Goal: Information Seeking & Learning: Learn about a topic

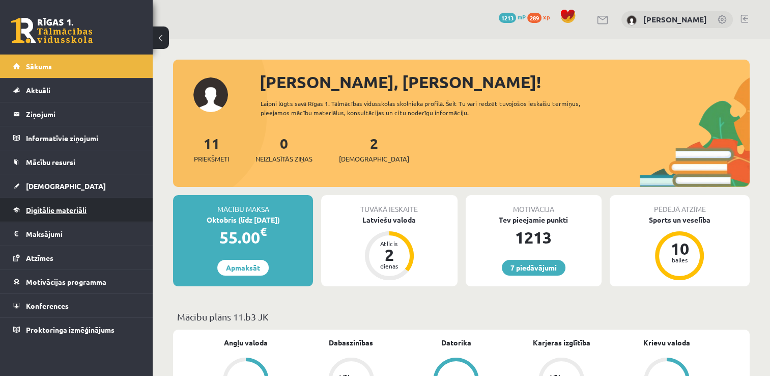
click at [88, 211] on link "Digitālie materiāli" at bounding box center [76, 209] width 127 height 23
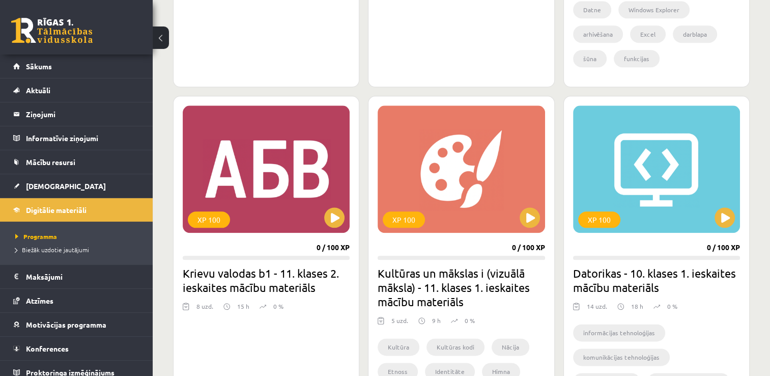
scroll to position [1216, 0]
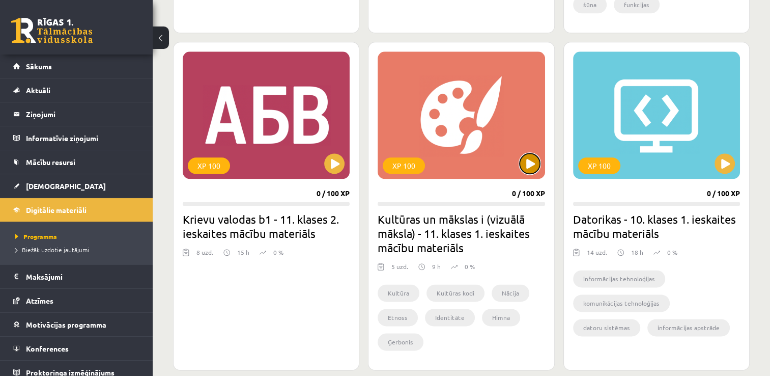
click at [529, 162] on button at bounding box center [530, 163] width 20 height 20
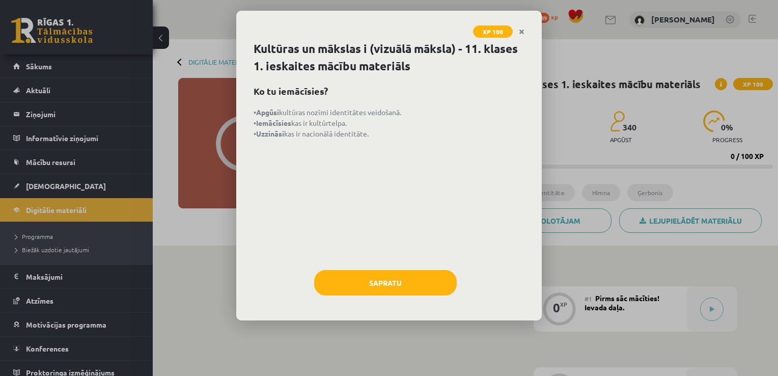
click at [368, 266] on div "Kultūras un mākslas i (vizuālā māksla) - 11. klases 1. ieskaites mācību materiā…" at bounding box center [388, 180] width 305 height 280
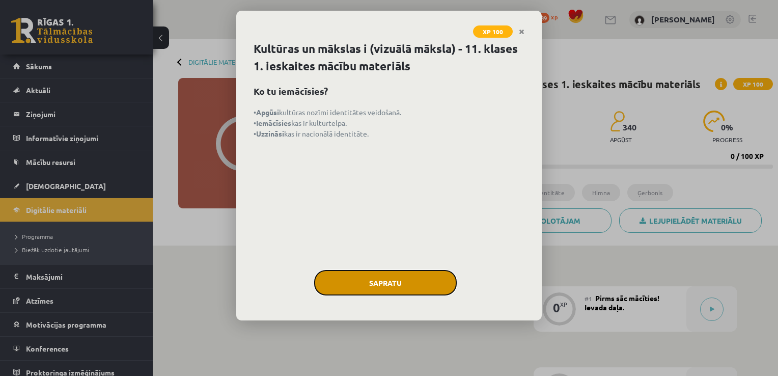
click at [363, 282] on button "Sapratu" at bounding box center [385, 282] width 142 height 25
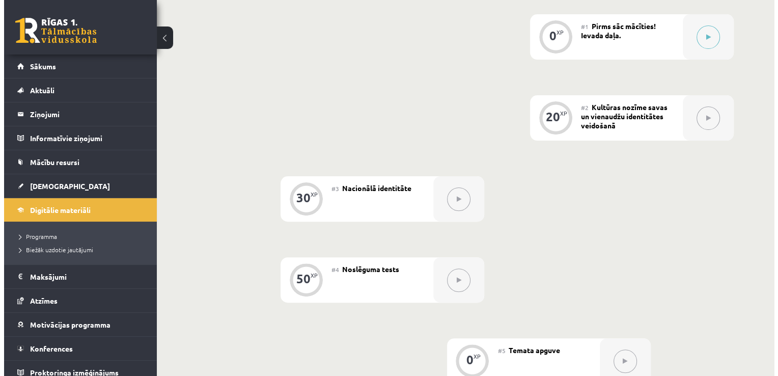
scroll to position [236, 0]
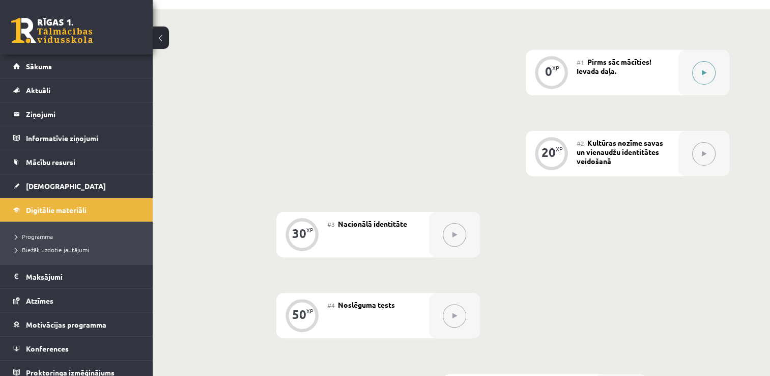
click at [710, 71] on button at bounding box center [703, 72] width 23 height 23
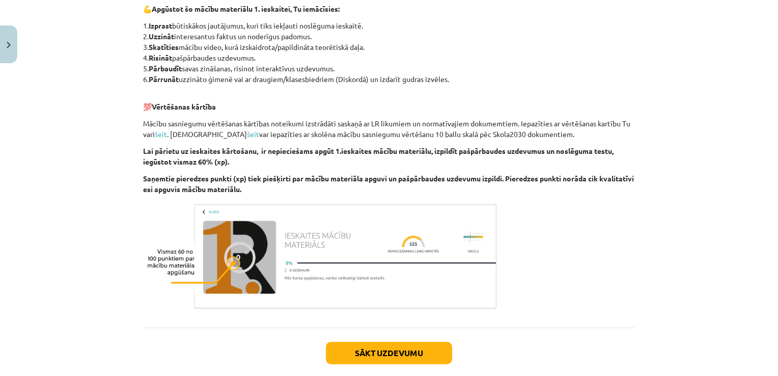
scroll to position [553, 0]
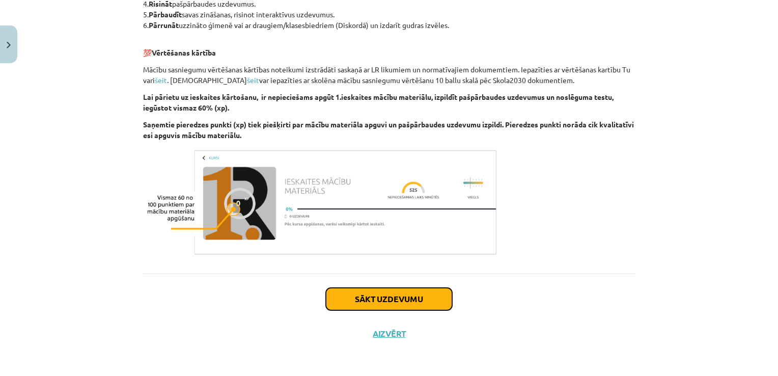
click at [396, 298] on button "Sākt uzdevumu" at bounding box center [389, 299] width 126 height 22
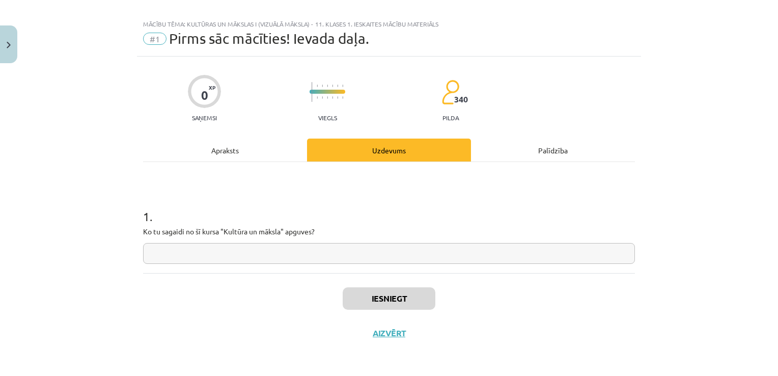
scroll to position [10, 0]
click at [268, 251] on input "text" at bounding box center [389, 254] width 492 height 21
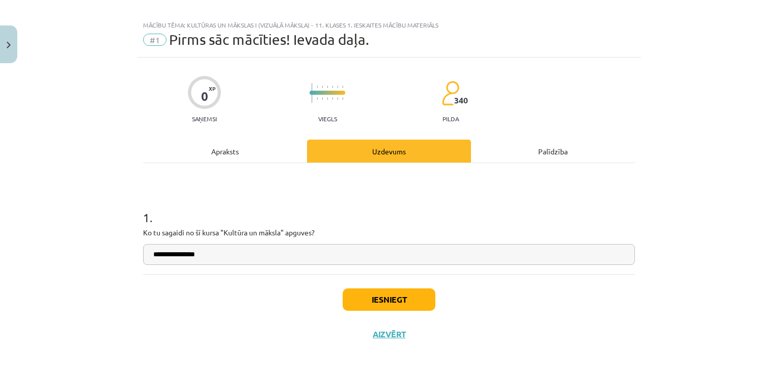
type input "**********"
click at [391, 297] on button "Iesniegt" at bounding box center [388, 299] width 93 height 22
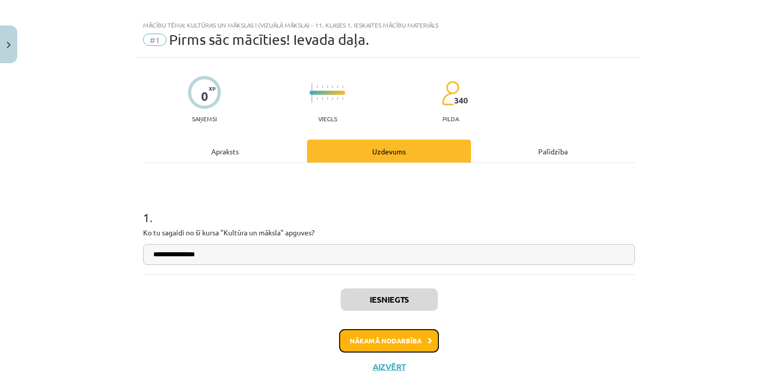
click at [390, 350] on button "Nākamā nodarbība" at bounding box center [389, 340] width 100 height 23
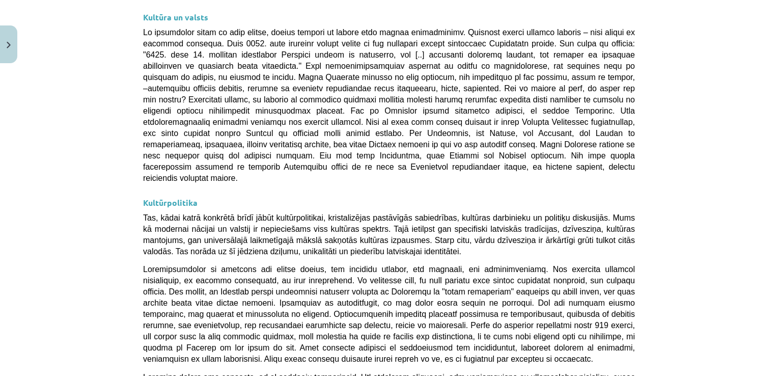
scroll to position [2704, 0]
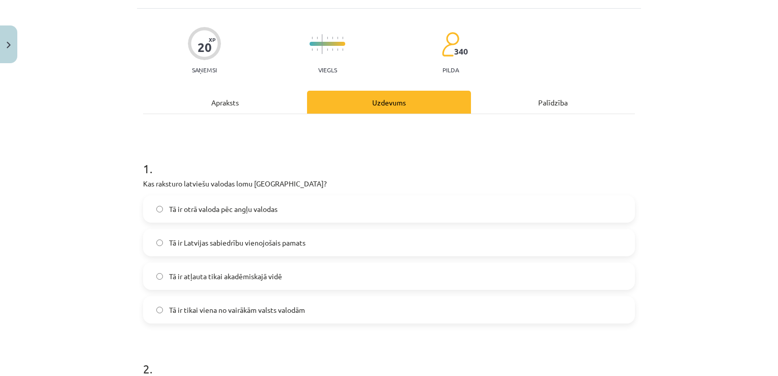
scroll to position [25, 0]
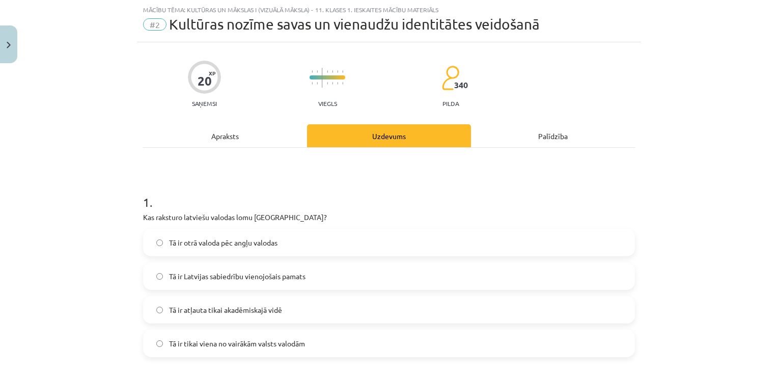
click at [262, 276] on span "Tā ir Latvijas sabiedrību vienojošais pamats" at bounding box center [237, 276] width 136 height 11
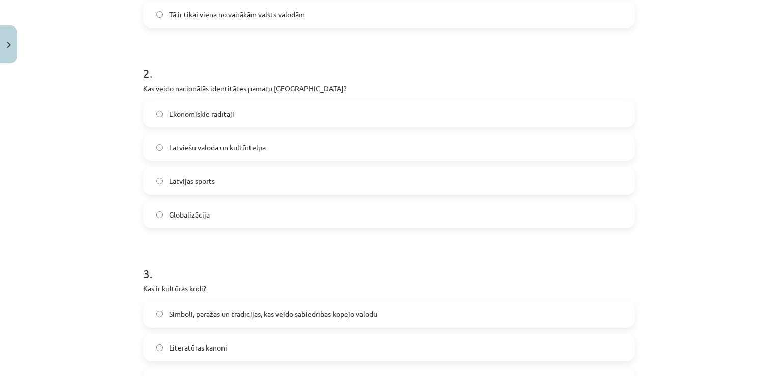
scroll to position [360, 0]
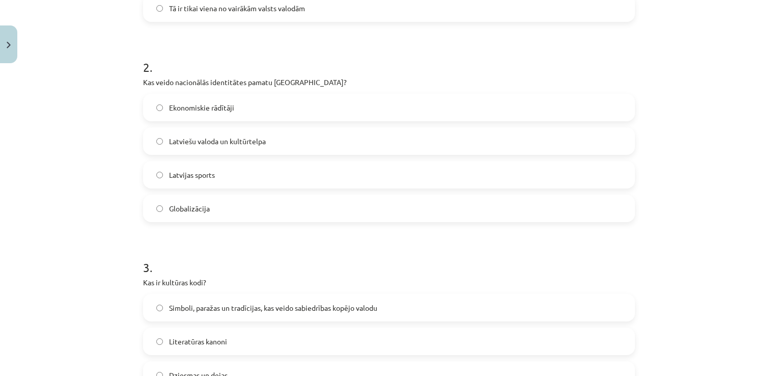
click at [234, 142] on span "Latviešu valoda un kultūrtelpa" at bounding box center [217, 141] width 97 height 11
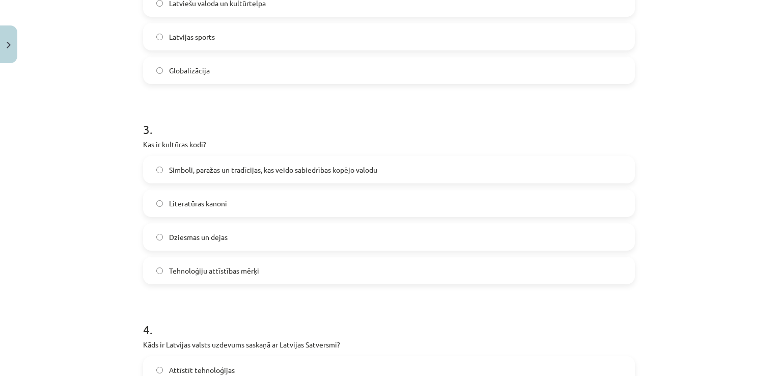
scroll to position [503, 0]
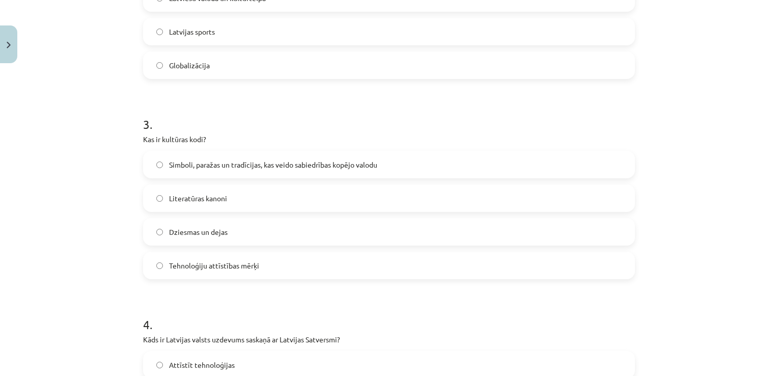
click at [300, 168] on span "Simboli, paražas un tradīcijas, kas veido sabiedrības kopējo valodu" at bounding box center [273, 164] width 208 height 11
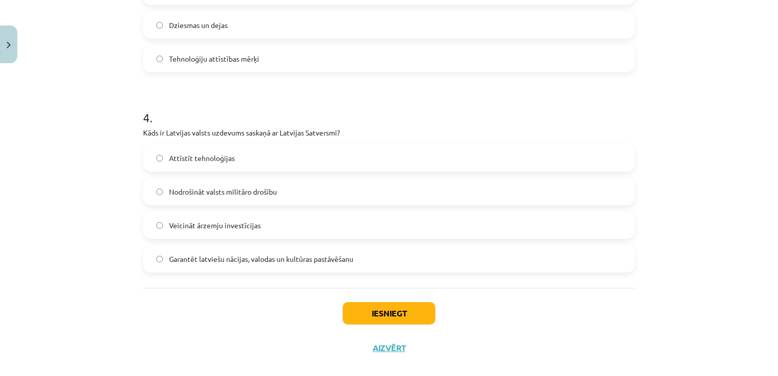
scroll to position [714, 0]
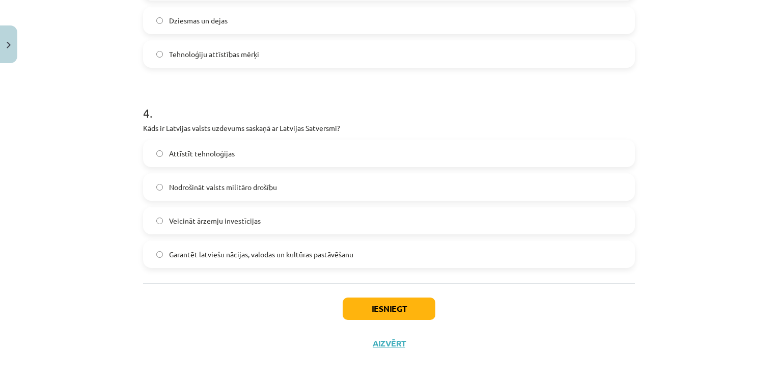
click at [273, 251] on span "Garantēt latviešu nācijas, valodas un kultūras pastāvēšanu" at bounding box center [261, 254] width 184 height 11
click at [375, 306] on button "Iesniegt" at bounding box center [388, 308] width 93 height 22
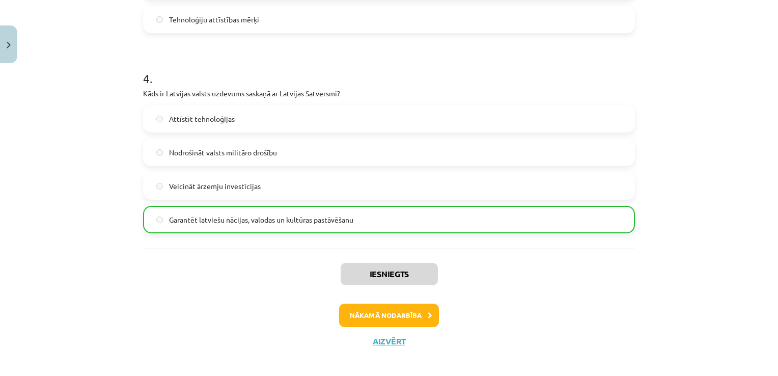
scroll to position [756, 0]
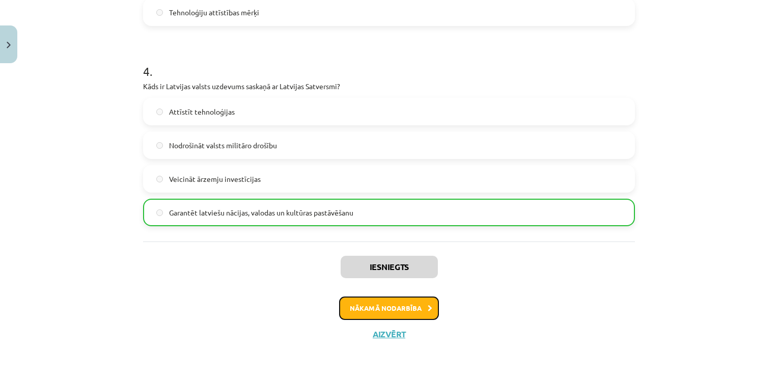
click at [381, 310] on button "Nākamā nodarbība" at bounding box center [389, 307] width 100 height 23
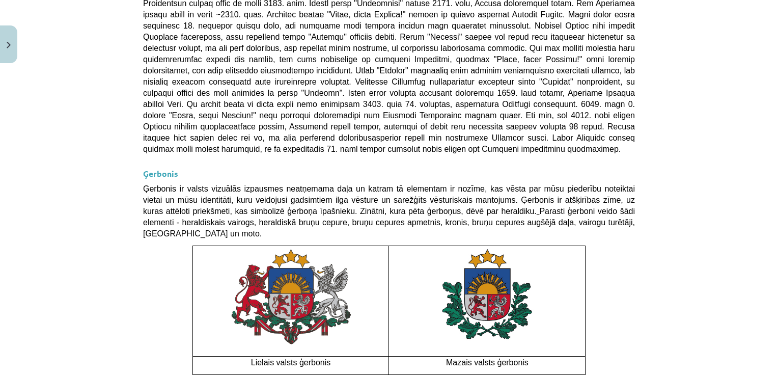
scroll to position [755, 0]
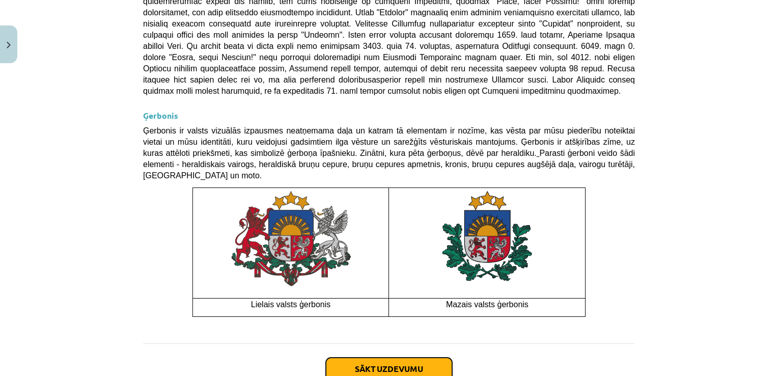
click at [402, 357] on button "Sākt uzdevumu" at bounding box center [389, 368] width 126 height 22
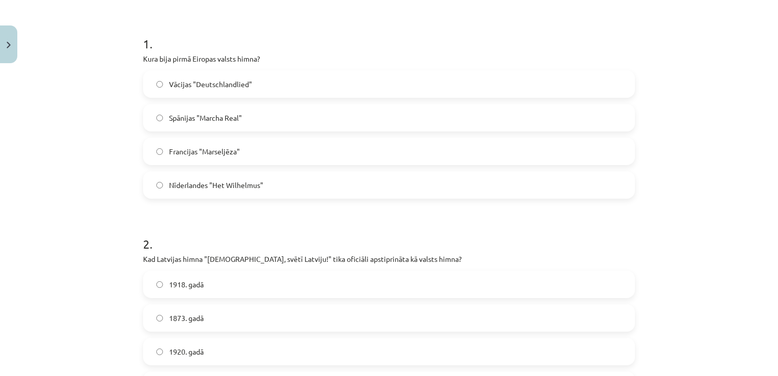
scroll to position [182, 0]
click at [158, 89] on label "Vācijas "Deutschlandlied"" at bounding box center [389, 85] width 490 height 25
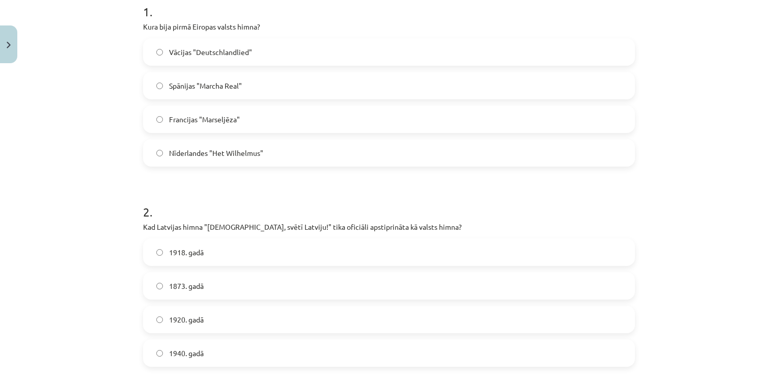
scroll to position [218, 0]
click at [383, 152] on label "Nīderlandes "Het Wilhelmus"" at bounding box center [389, 150] width 490 height 25
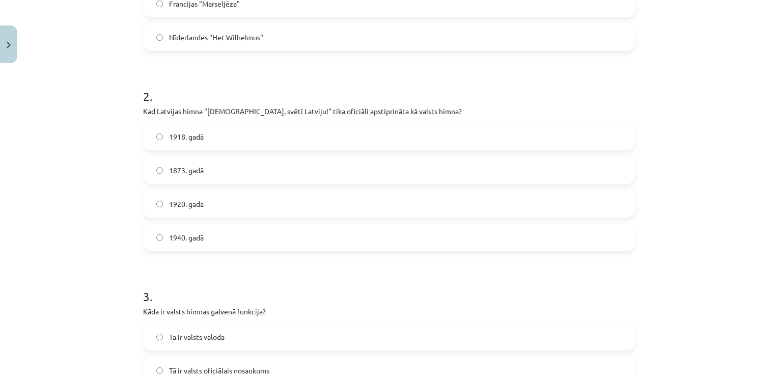
scroll to position [336, 0]
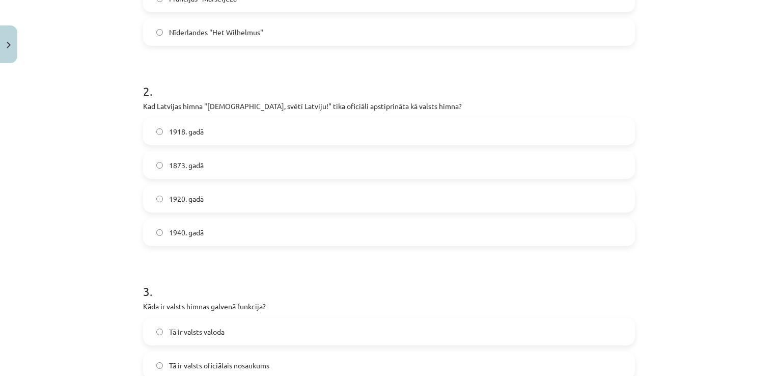
click at [243, 201] on label "1920. gadā" at bounding box center [389, 198] width 490 height 25
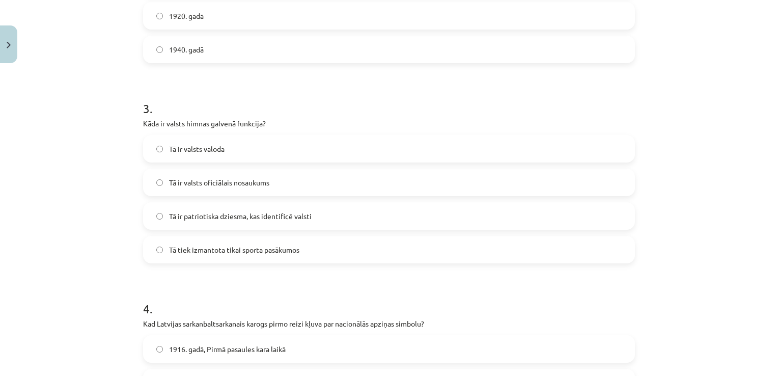
scroll to position [558, 0]
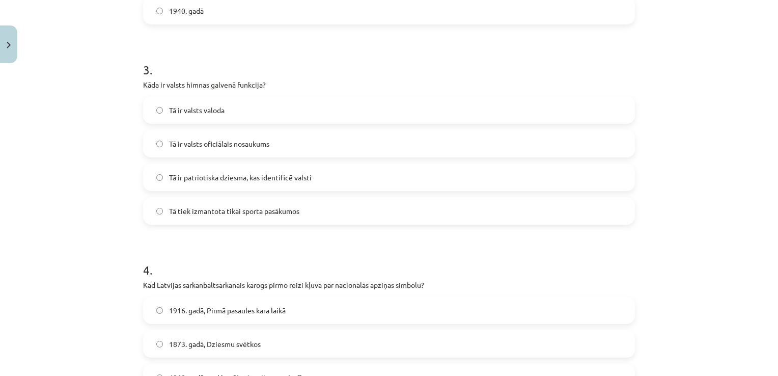
click at [228, 177] on span "Tā ir patriotiska dziesma, kas identificē valsti" at bounding box center [240, 177] width 142 height 11
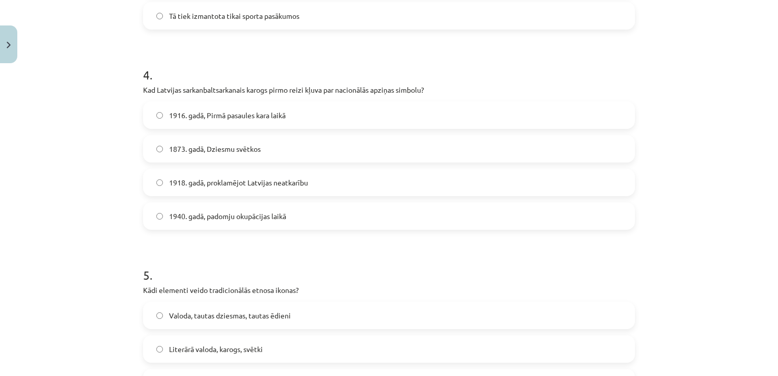
scroll to position [758, 0]
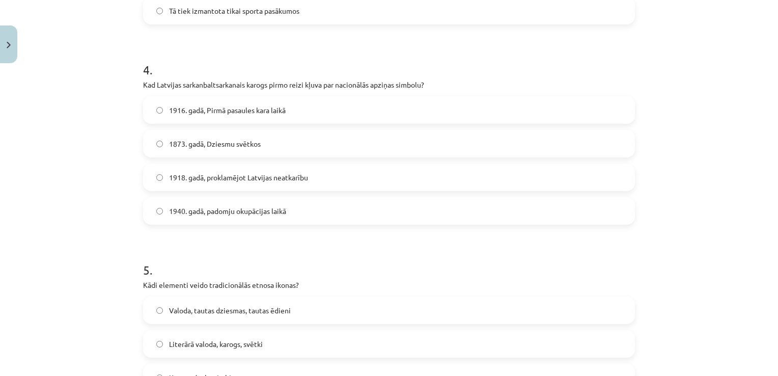
click at [302, 178] on span "1918. gadā, proklamējot Latvijas neatkarību" at bounding box center [238, 177] width 139 height 11
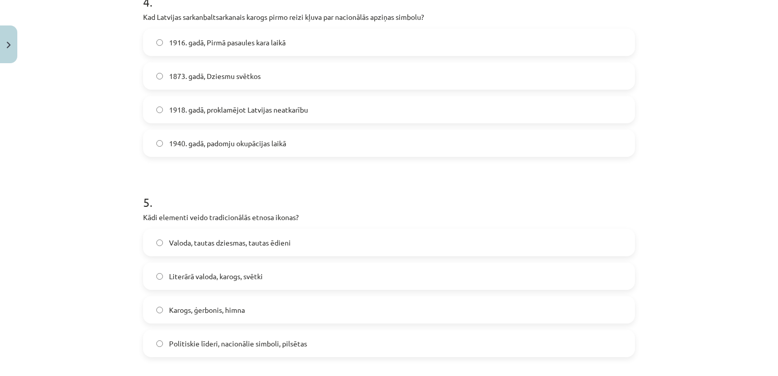
scroll to position [829, 0]
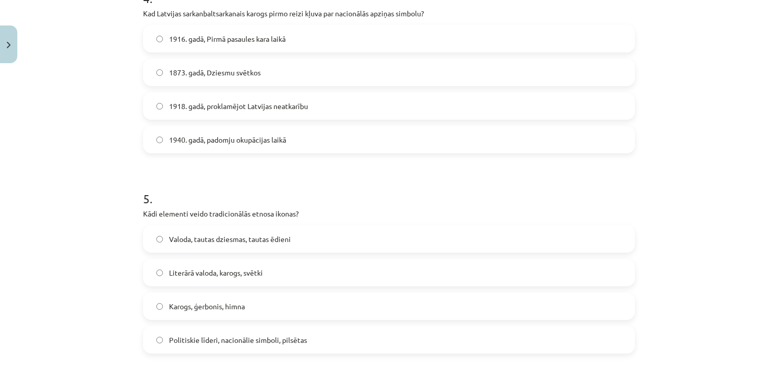
click at [254, 305] on label "Karogs, ģerbonis, himna" at bounding box center [389, 305] width 490 height 25
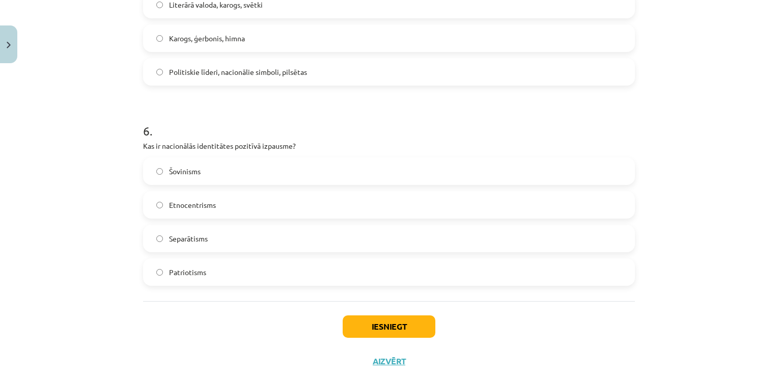
scroll to position [1119, 0]
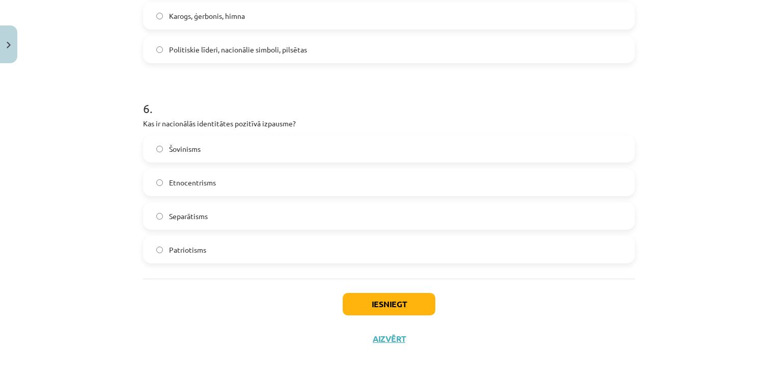
click at [185, 253] on span "Patriotisms" at bounding box center [187, 249] width 37 height 11
click at [395, 304] on button "Iesniegt" at bounding box center [388, 304] width 93 height 22
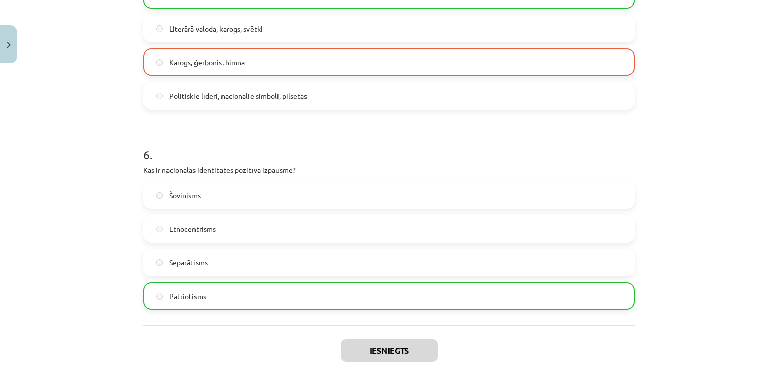
scroll to position [1156, 0]
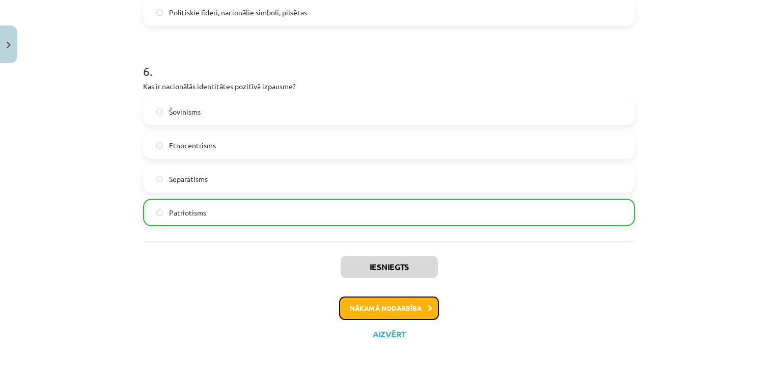
click at [377, 312] on button "Nākamā nodarbība" at bounding box center [389, 307] width 100 height 23
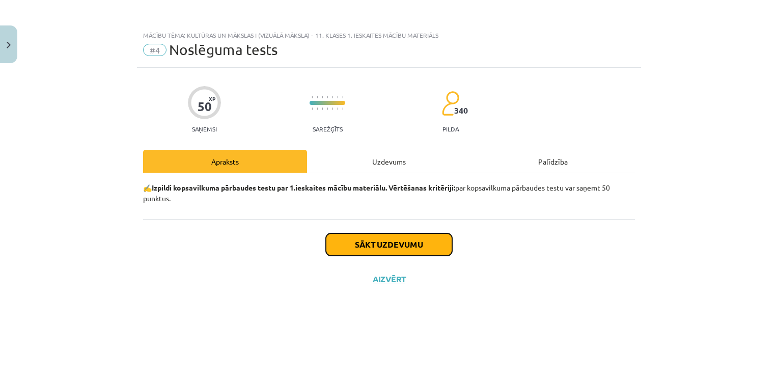
click at [415, 245] on button "Sākt uzdevumu" at bounding box center [389, 244] width 126 height 22
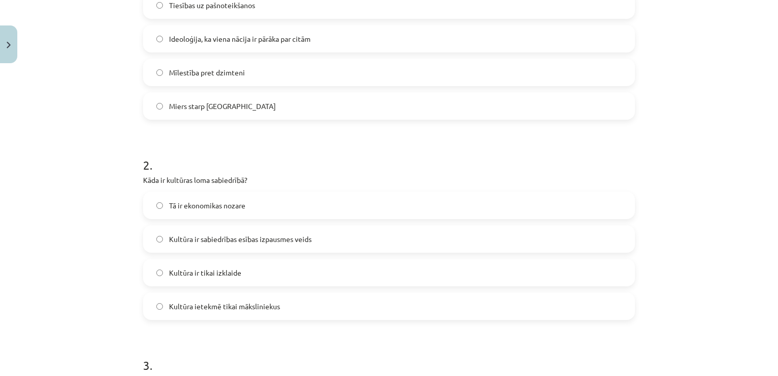
scroll to position [273, 0]
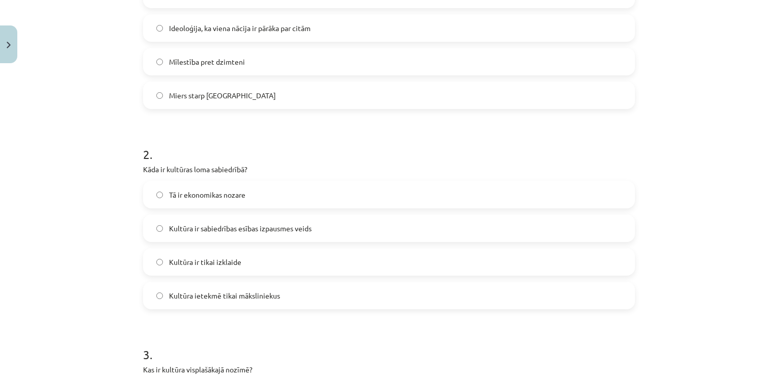
click at [450, 16] on label "Ideoloģija, ka viena nācija ir pārāka par citām" at bounding box center [389, 27] width 490 height 25
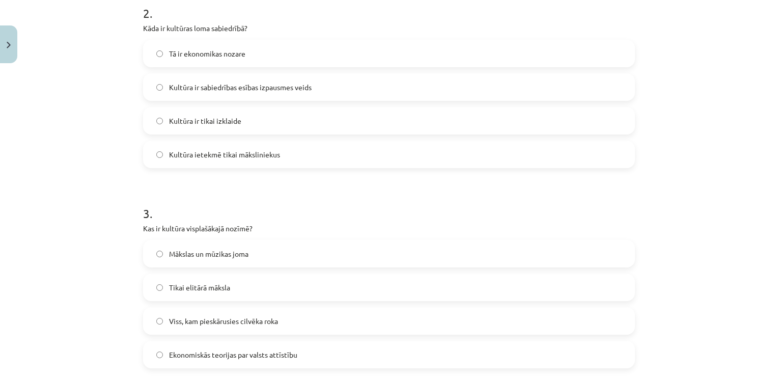
scroll to position [417, 0]
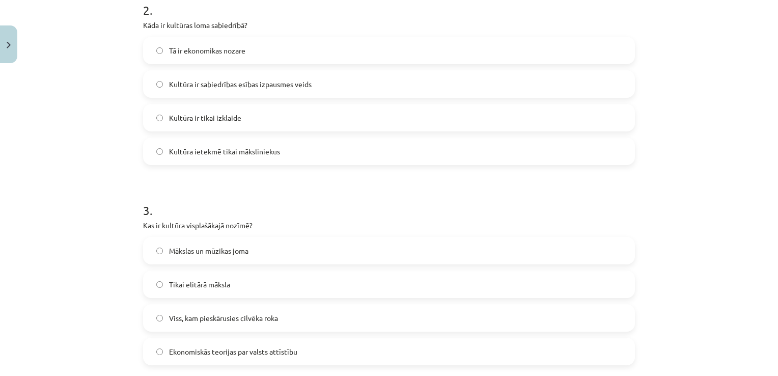
click at [414, 82] on label "Kultūra ir sabiedrības esības izpausmes veids" at bounding box center [389, 83] width 490 height 25
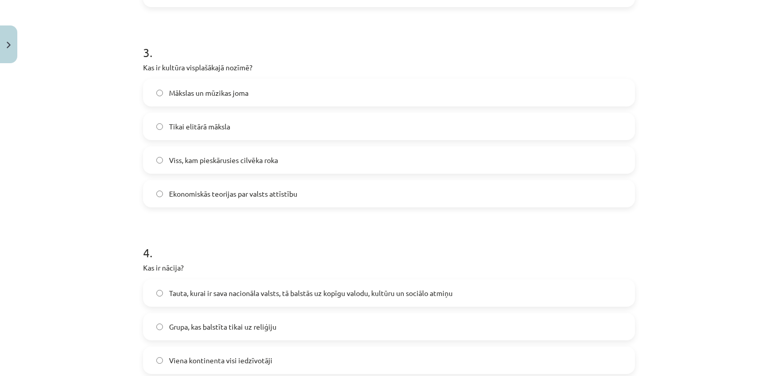
scroll to position [615, 0]
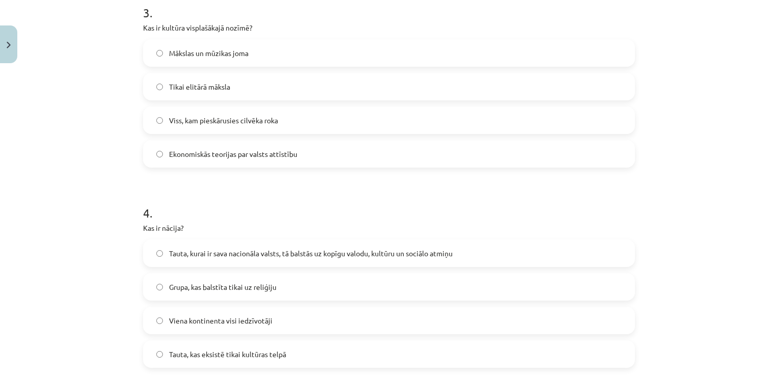
click at [319, 118] on label "Viss, kam pieskārusies cilvēka roka" at bounding box center [389, 119] width 490 height 25
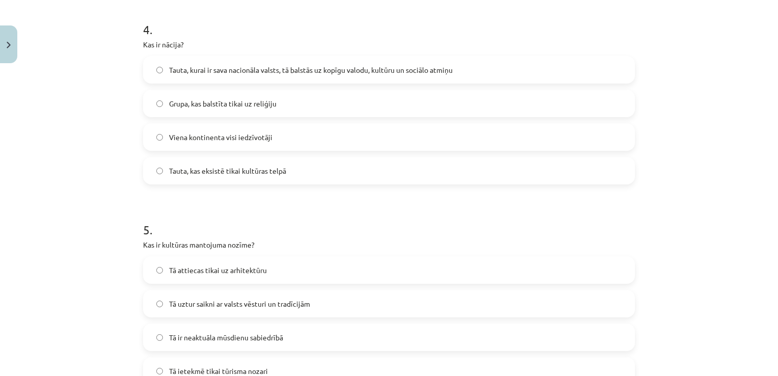
scroll to position [800, 0]
click at [335, 67] on span "Tauta, kurai ir sava nacionāla valsts, tā balstās uz kopīgu valodu, kultūru un …" at bounding box center [310, 68] width 283 height 11
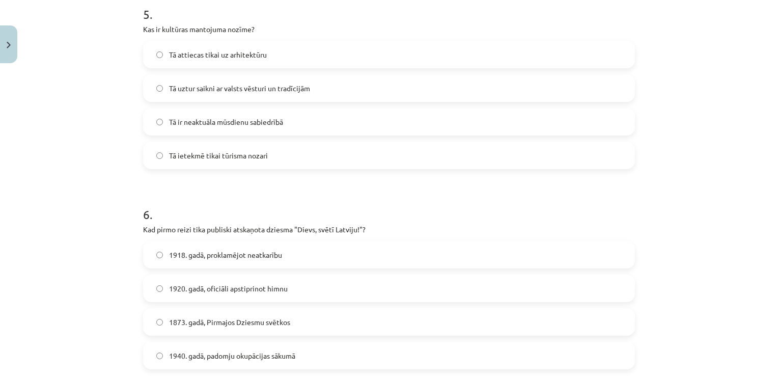
scroll to position [1008, 0]
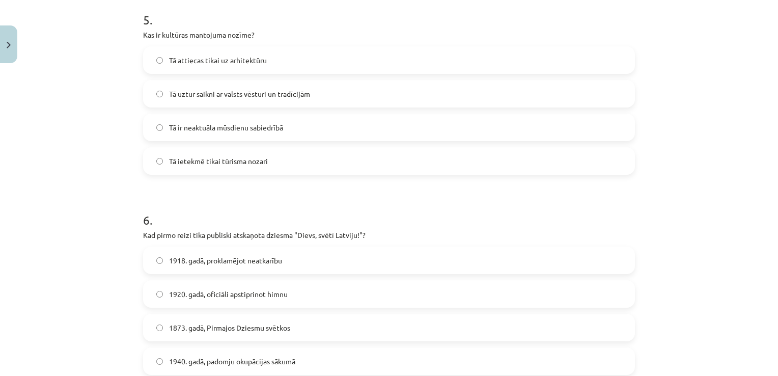
click at [223, 93] on span "Tā uztur saikni ar valsts vēsturi un tradīcijām" at bounding box center [239, 94] width 141 height 11
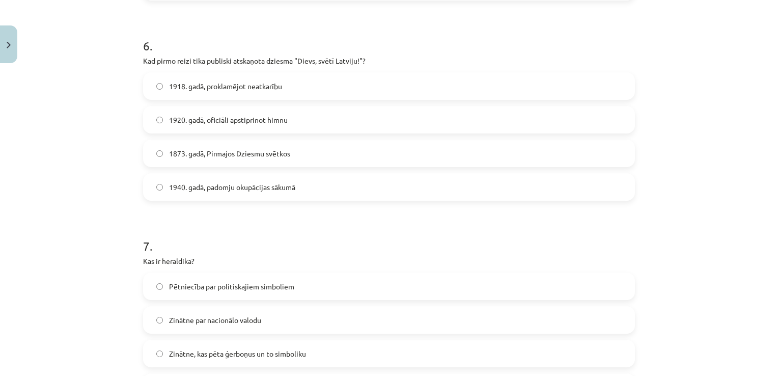
scroll to position [1187, 0]
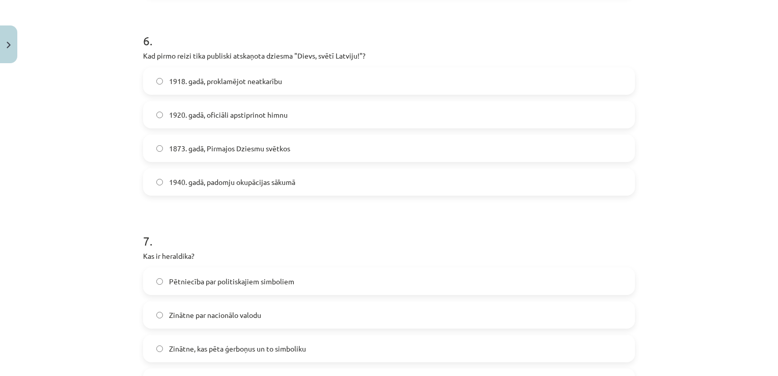
click at [222, 80] on span "1918. gadā, proklamējot neatkarību" at bounding box center [225, 81] width 113 height 11
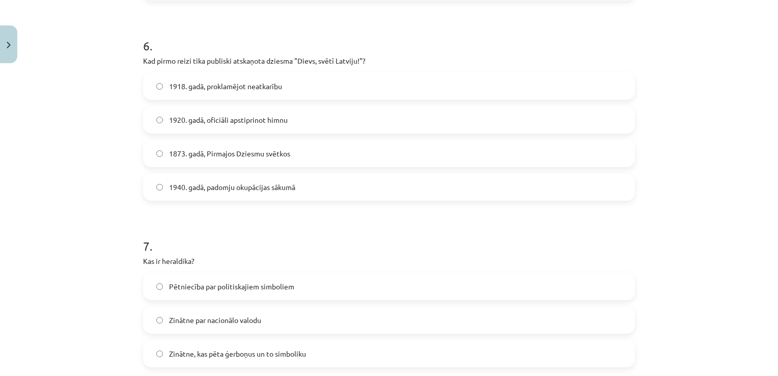
scroll to position [1168, 0]
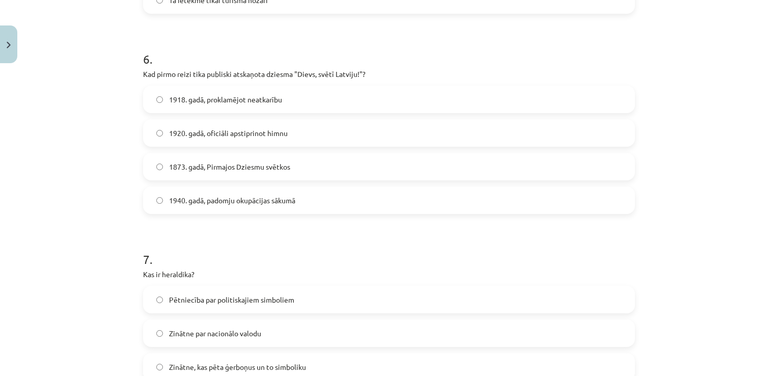
click at [273, 169] on span "1873. gadā, Pirmajos Dziesmu svētkos" at bounding box center [229, 166] width 121 height 11
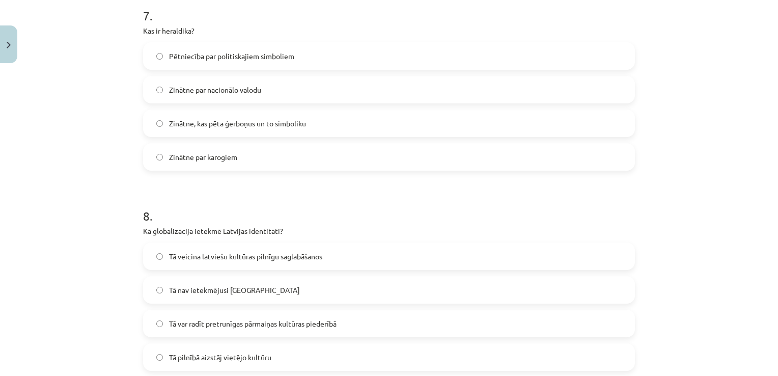
scroll to position [1409, 0]
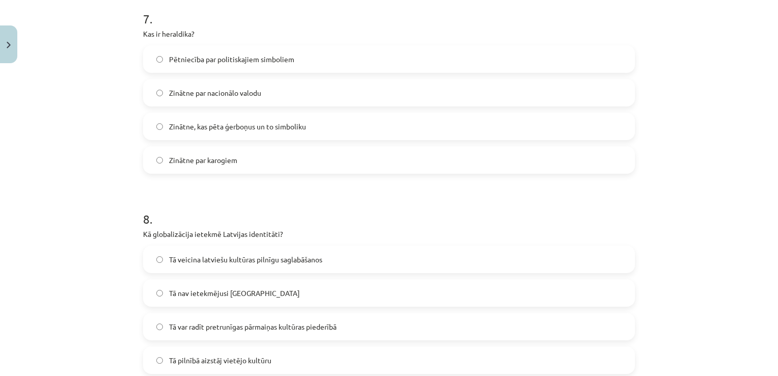
click at [288, 123] on span "Zinātne, kas pēta ģerboņus un to simboliku" at bounding box center [237, 126] width 137 height 11
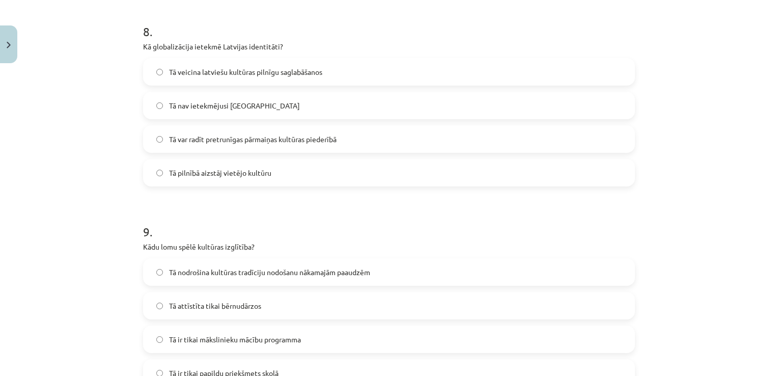
scroll to position [1610, 0]
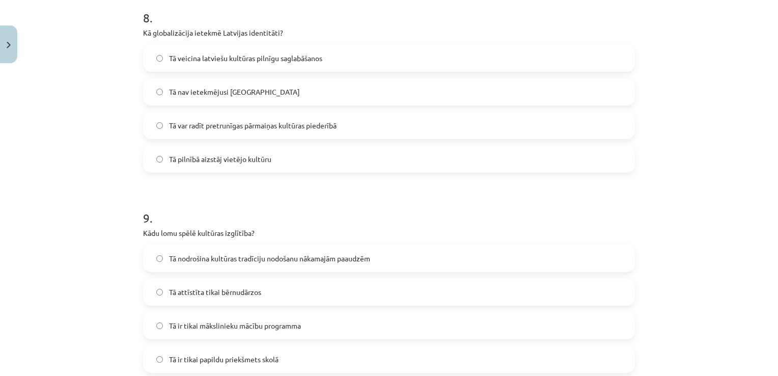
click at [332, 123] on span "Tā var radīt pretrunīgas pārmaiņas kultūras piederībā" at bounding box center [252, 125] width 167 height 11
click at [231, 162] on span "Tā pilnībā aizstāj vietējo kultūru" at bounding box center [220, 159] width 102 height 11
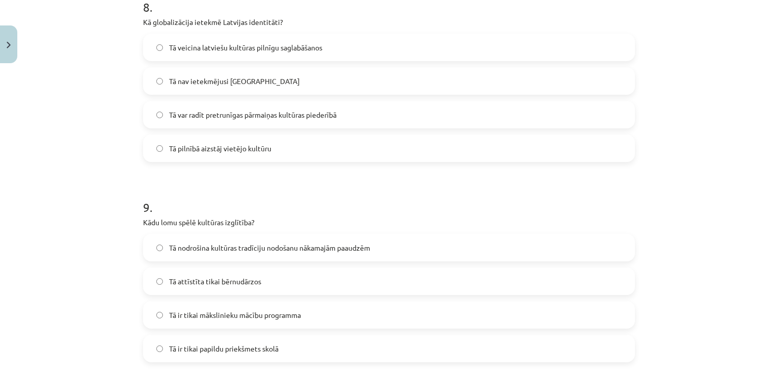
scroll to position [1618, 0]
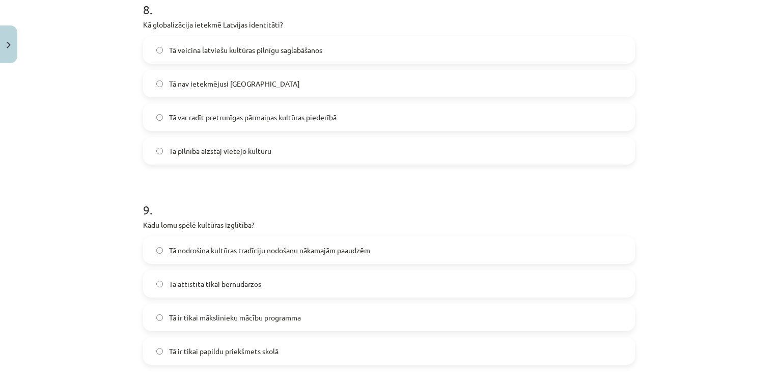
click at [224, 83] on span "Tā nav ietekmējusi Latviju" at bounding box center [234, 83] width 131 height 11
click at [277, 150] on label "Tā pilnībā aizstāj vietējo kultūru" at bounding box center [389, 150] width 490 height 25
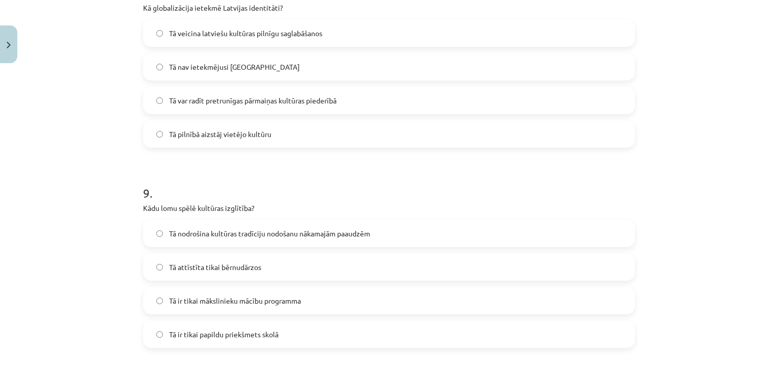
scroll to position [1638, 0]
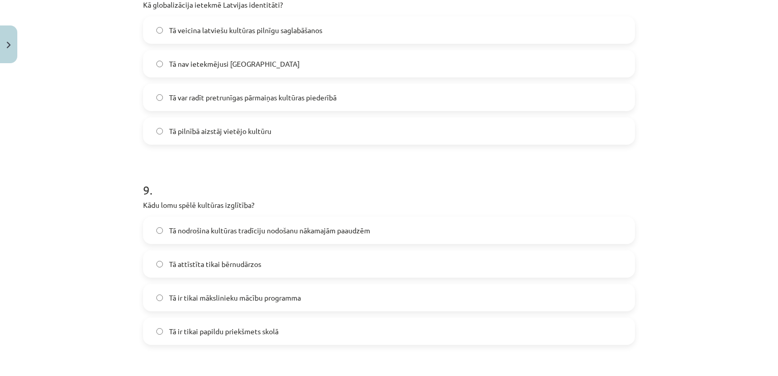
click at [439, 105] on label "Tā var radīt pretrunīgas pārmaiņas kultūras piederībā" at bounding box center [389, 96] width 490 height 25
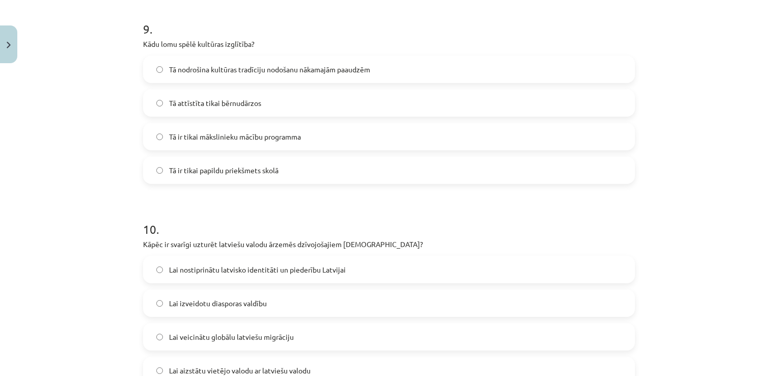
scroll to position [1801, 0]
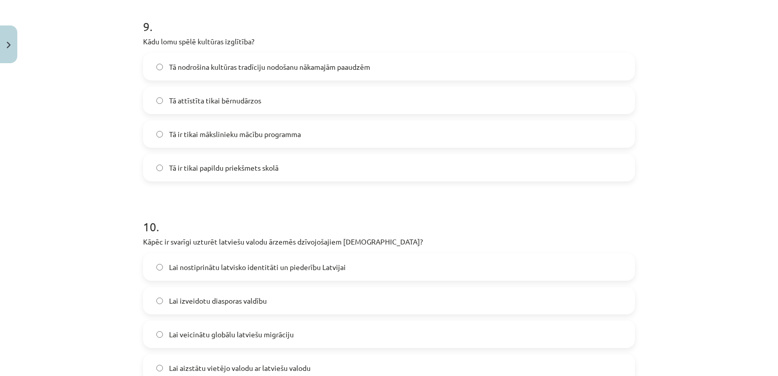
click at [265, 72] on label "Tā nodrošina kultūras tradīciju nodošanu nākamajām paaudzēm" at bounding box center [389, 66] width 490 height 25
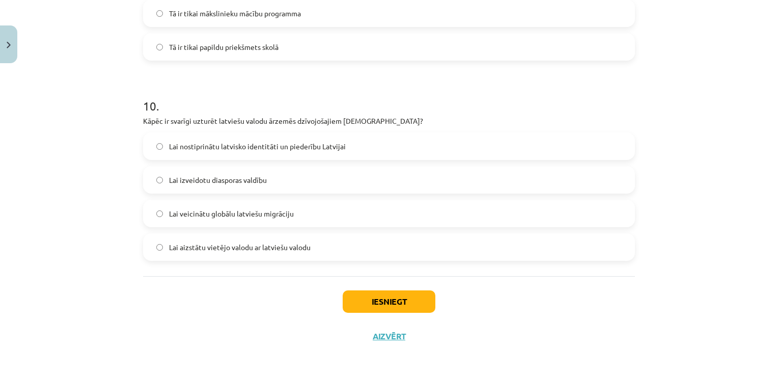
scroll to position [1924, 0]
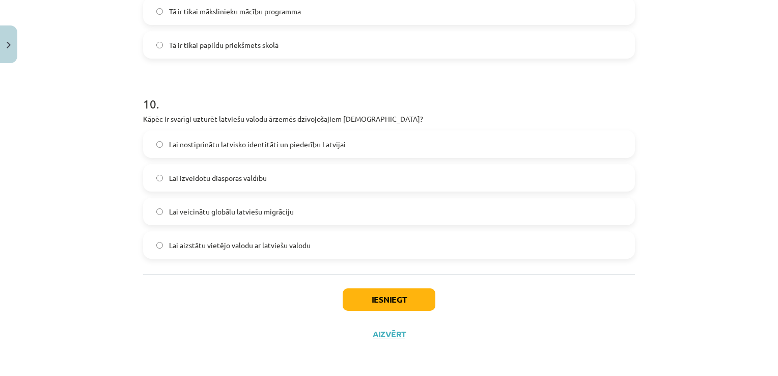
click at [358, 146] on label "Lai nostiprinātu latvisko identitāti un piederību Latvijai" at bounding box center [389, 143] width 490 height 25
click at [372, 304] on button "Iesniegt" at bounding box center [388, 299] width 93 height 22
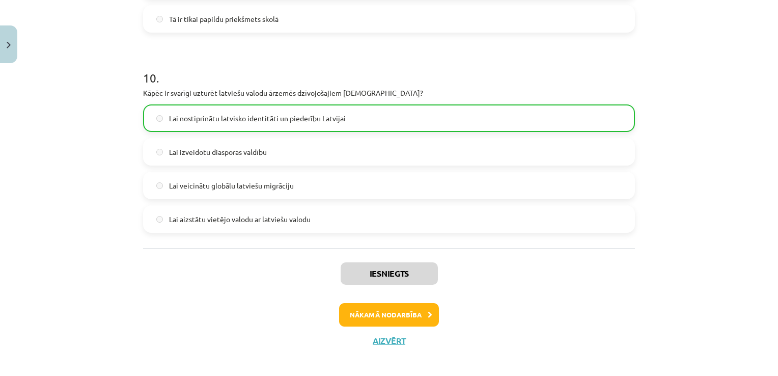
scroll to position [1956, 0]
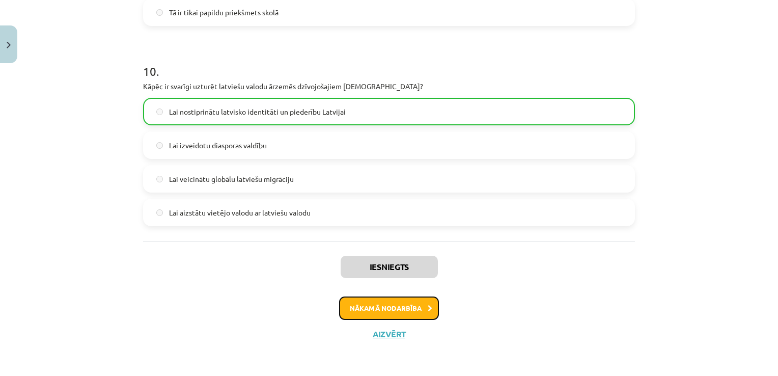
click at [375, 308] on button "Nākamā nodarbība" at bounding box center [389, 307] width 100 height 23
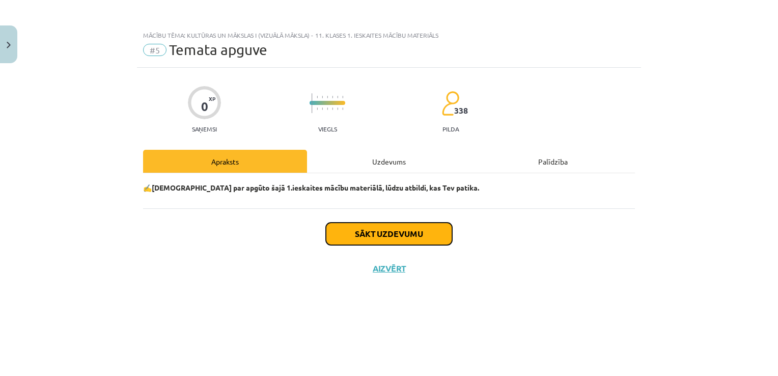
click at [391, 243] on button "Sākt uzdevumu" at bounding box center [389, 233] width 126 height 22
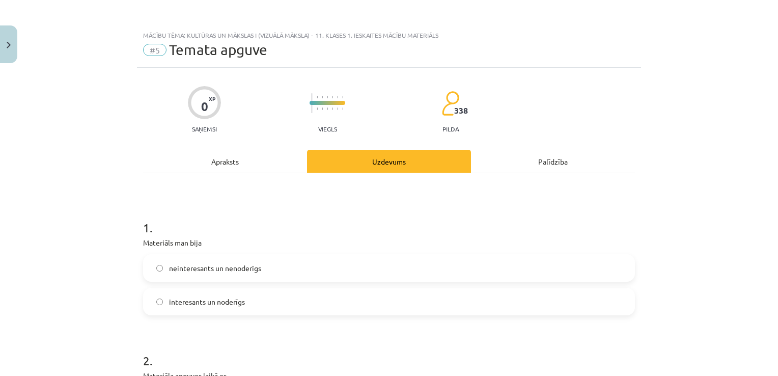
click at [256, 302] on label "interesants un noderīgs" at bounding box center [389, 301] width 490 height 25
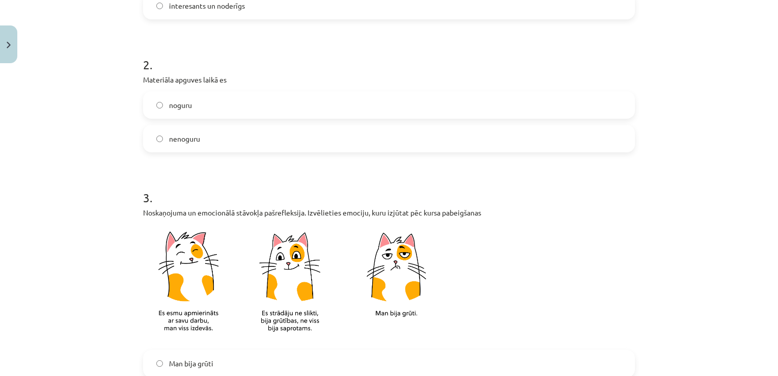
scroll to position [297, 0]
click at [218, 138] on label "nenoguru" at bounding box center [389, 136] width 490 height 25
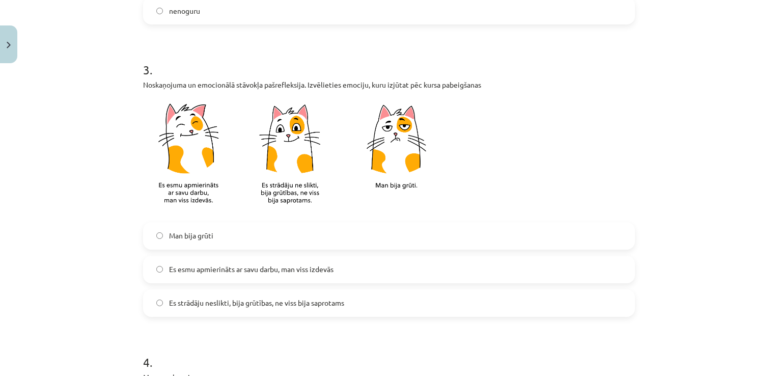
scroll to position [426, 0]
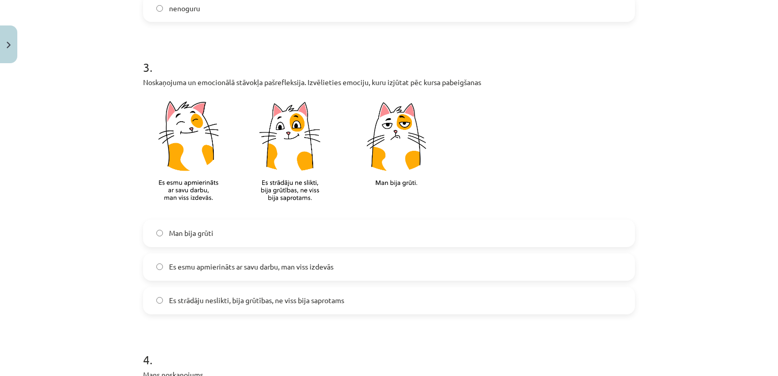
click at [176, 266] on span "Es esmu apmierināts ar savu darbu, man viss izdevās" at bounding box center [251, 266] width 164 height 11
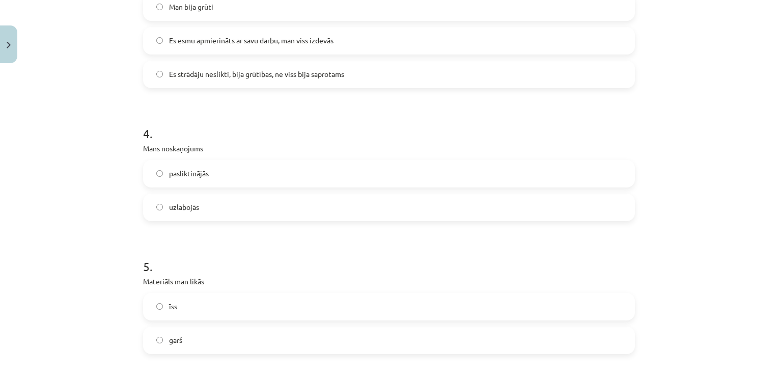
scroll to position [653, 0]
click at [288, 209] on label "uzlabojās" at bounding box center [389, 205] width 490 height 25
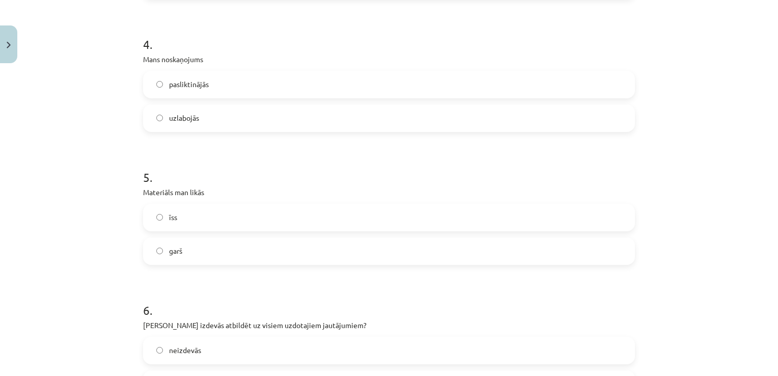
scroll to position [742, 0]
click at [335, 225] on label "īss" at bounding box center [389, 215] width 490 height 25
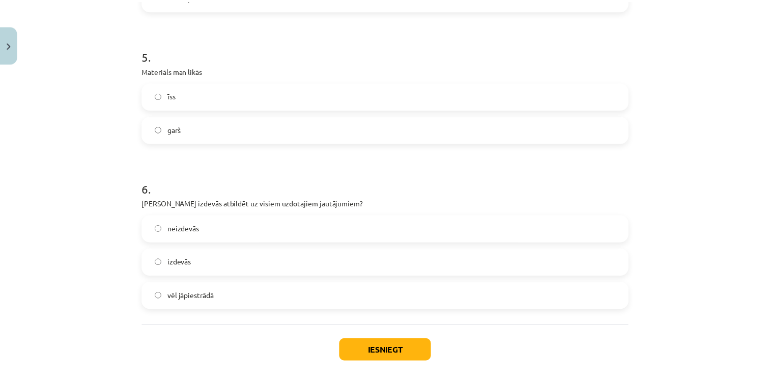
scroll to position [865, 0]
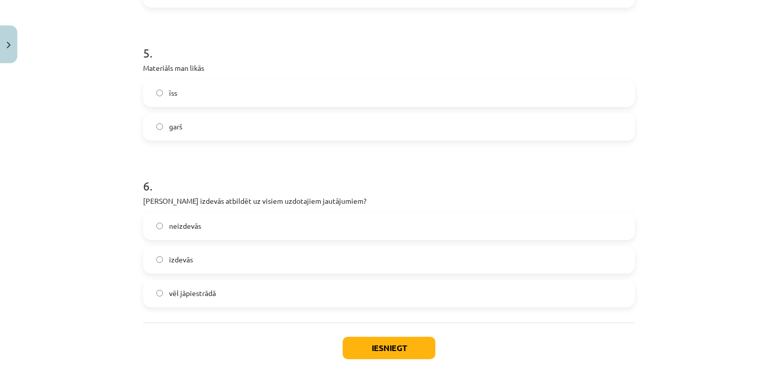
click at [265, 305] on label "vēl jāpiestrādā" at bounding box center [389, 292] width 490 height 25
click at [376, 349] on button "Iesniegt" at bounding box center [388, 347] width 93 height 22
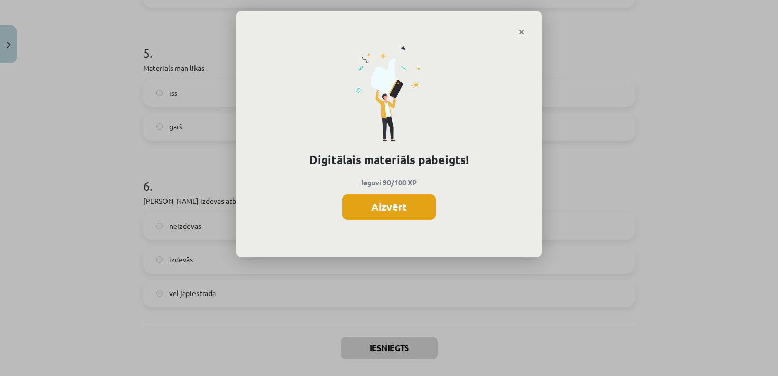
click at [401, 206] on button "Aizvērt" at bounding box center [389, 206] width 94 height 25
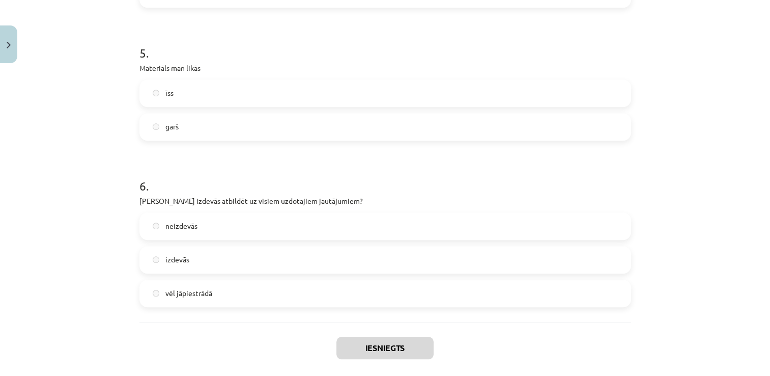
scroll to position [914, 0]
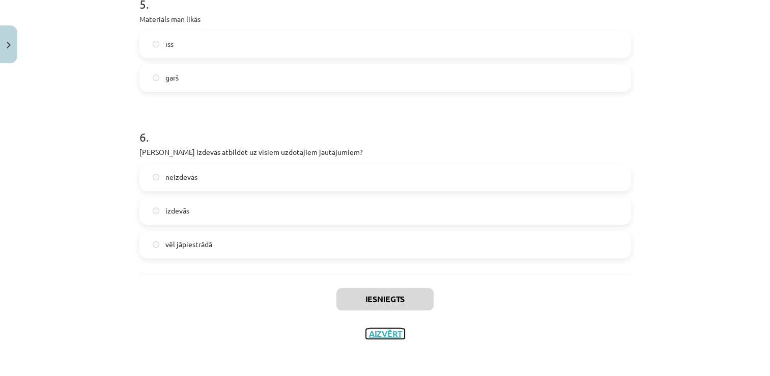
click at [379, 330] on button "Aizvērt" at bounding box center [385, 333] width 39 height 10
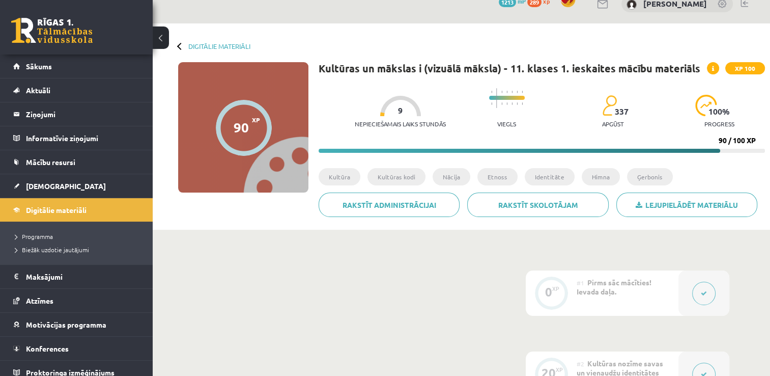
scroll to position [15, 0]
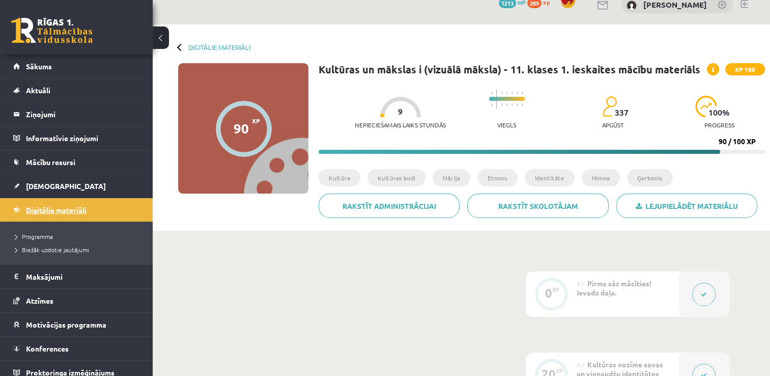
click at [26, 210] on span "Digitālie materiāli" at bounding box center [56, 209] width 61 height 9
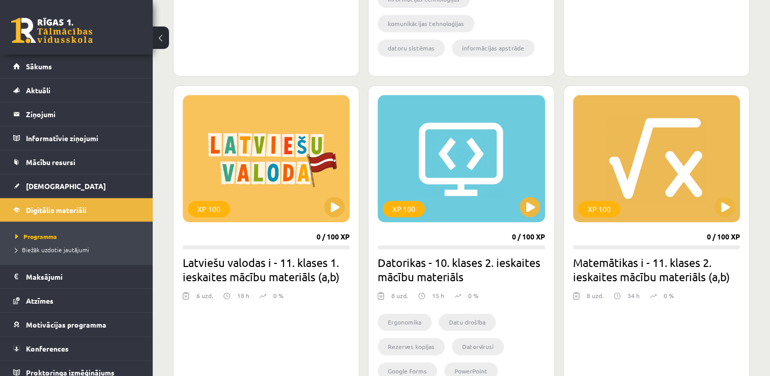
scroll to position [1510, 0]
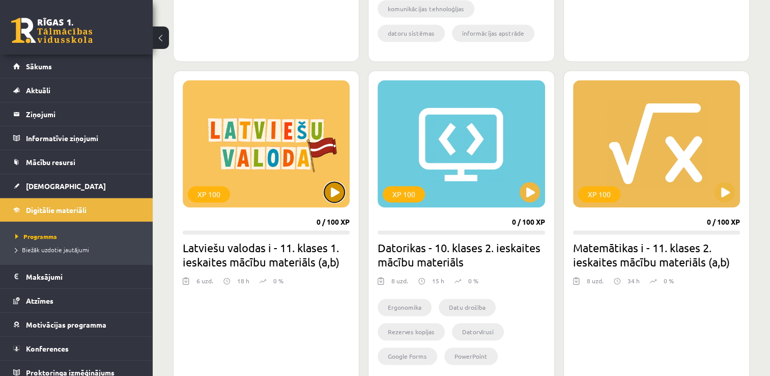
click at [333, 187] on button at bounding box center [334, 192] width 20 height 20
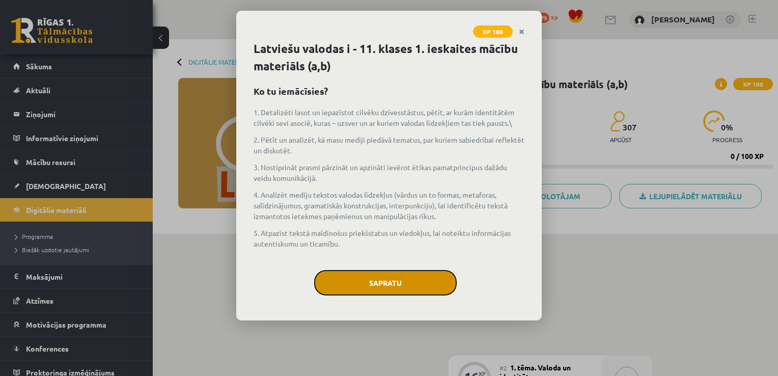
click at [390, 280] on button "Sapratu" at bounding box center [385, 282] width 142 height 25
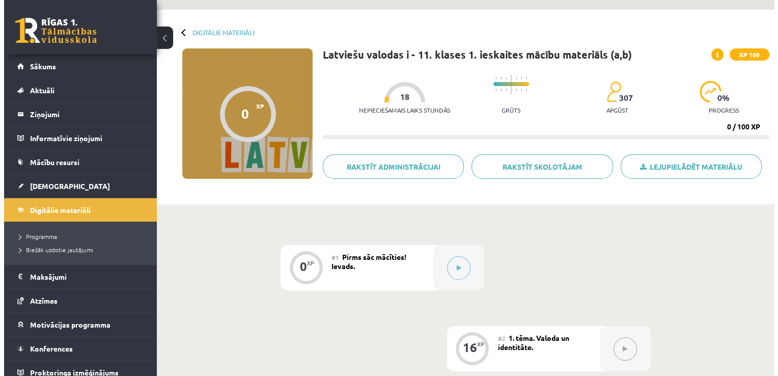
scroll to position [25, 0]
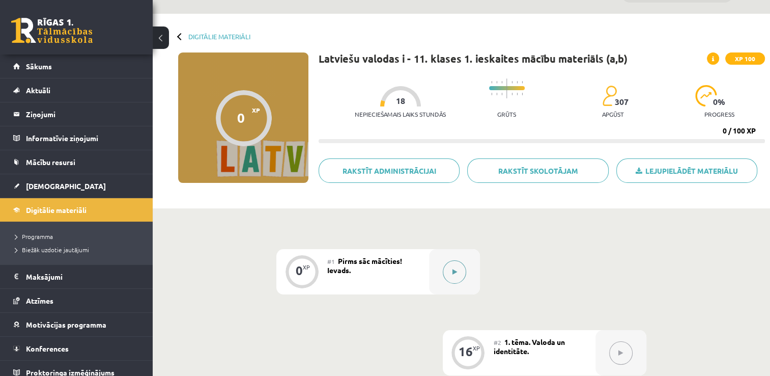
click at [453, 276] on button at bounding box center [454, 271] width 23 height 23
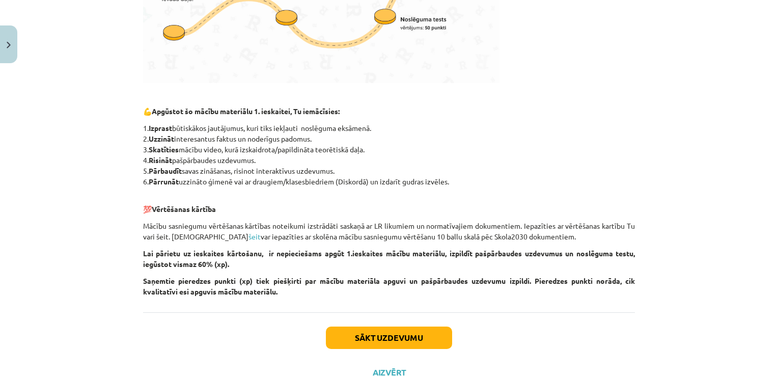
scroll to position [446, 0]
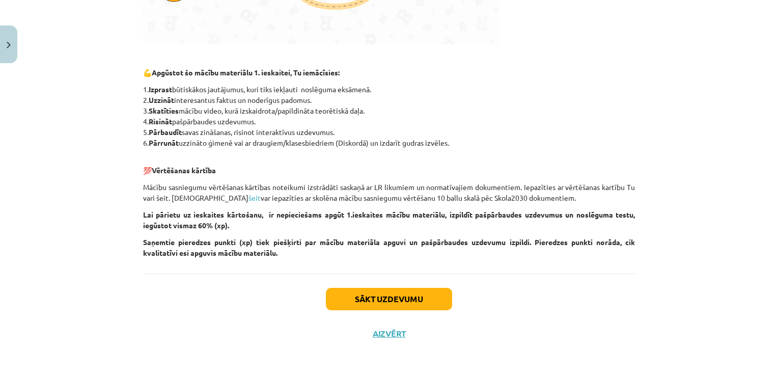
click at [376, 310] on div "Sākt uzdevumu Aizvērt" at bounding box center [389, 308] width 492 height 71
click at [377, 304] on button "Sākt uzdevumu" at bounding box center [389, 299] width 126 height 22
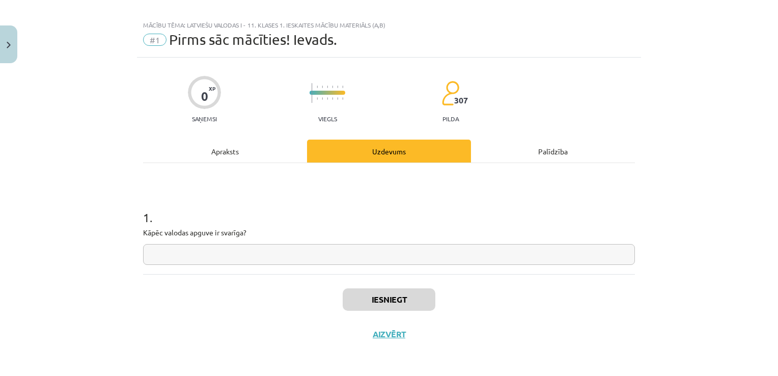
click at [321, 253] on input "text" at bounding box center [389, 254] width 492 height 21
type input "*"
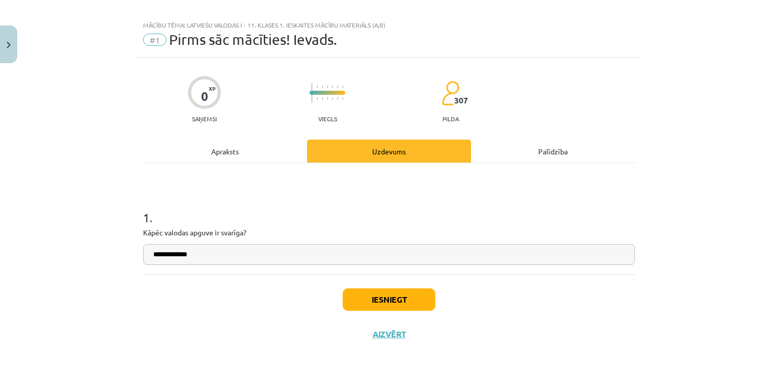
type input "**********"
click at [366, 303] on button "Iesniegt" at bounding box center [388, 299] width 93 height 22
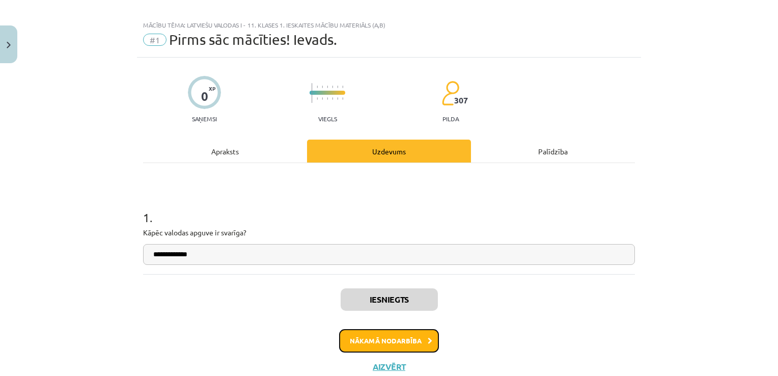
click at [386, 347] on button "Nākamā nodarbība" at bounding box center [389, 340] width 100 height 23
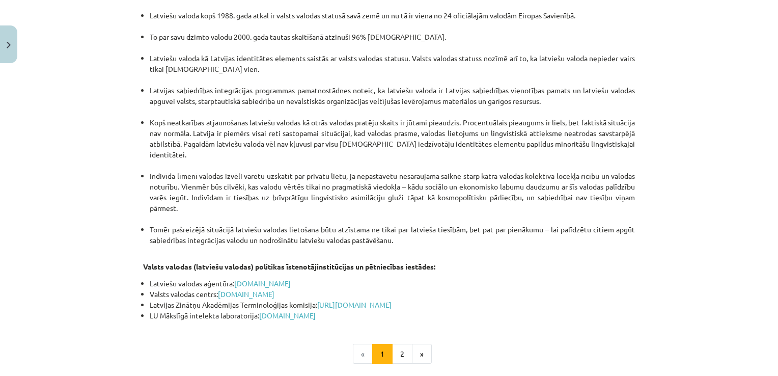
scroll to position [2138, 0]
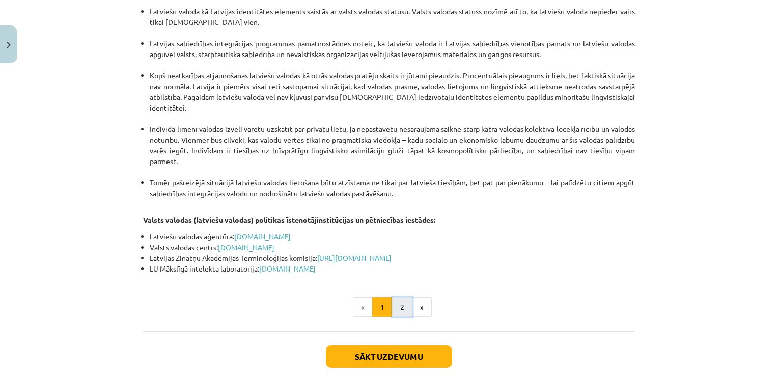
click at [402, 297] on button "2" at bounding box center [402, 307] width 20 height 20
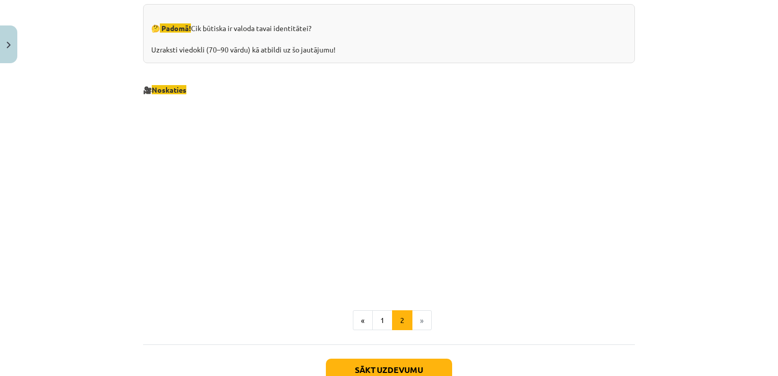
scroll to position [1101, 0]
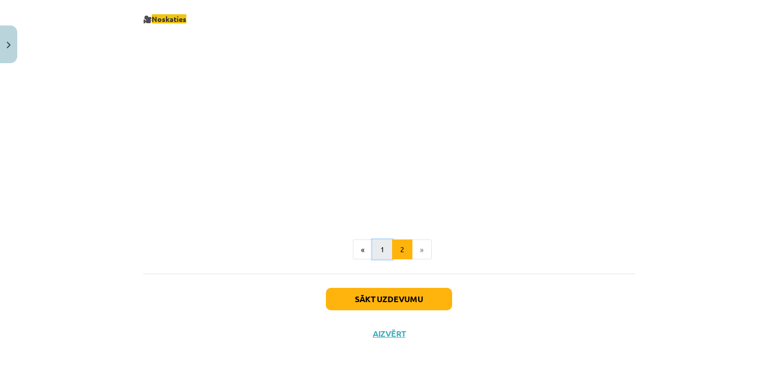
click at [381, 247] on button "1" at bounding box center [382, 249] width 20 height 20
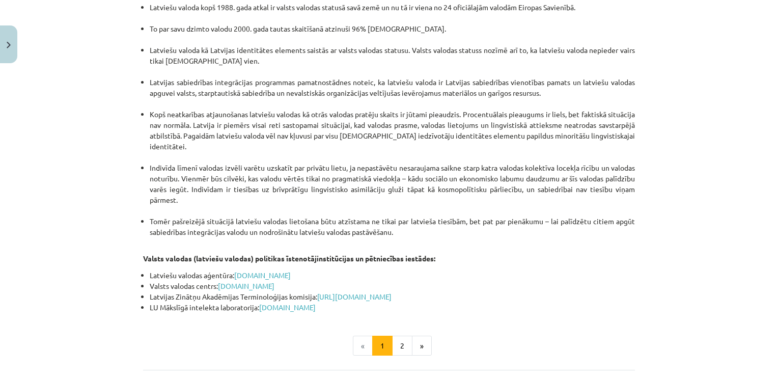
scroll to position [2138, 0]
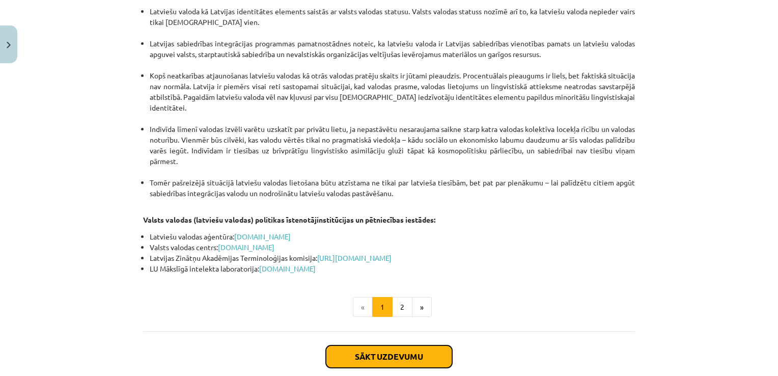
click at [398, 345] on button "Sākt uzdevumu" at bounding box center [389, 356] width 126 height 22
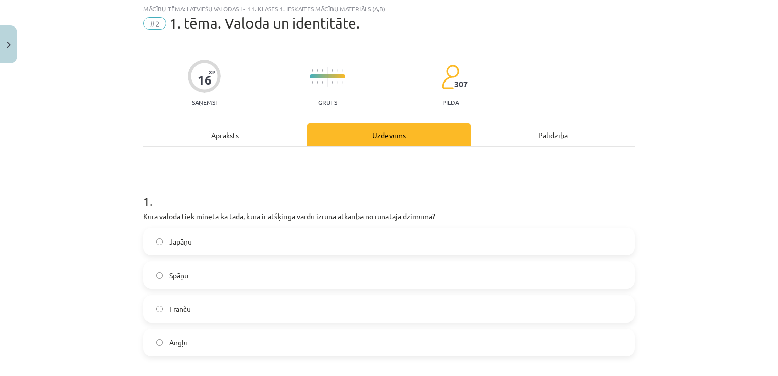
scroll to position [25, 0]
click at [242, 244] on label "Japāņu" at bounding box center [389, 241] width 490 height 25
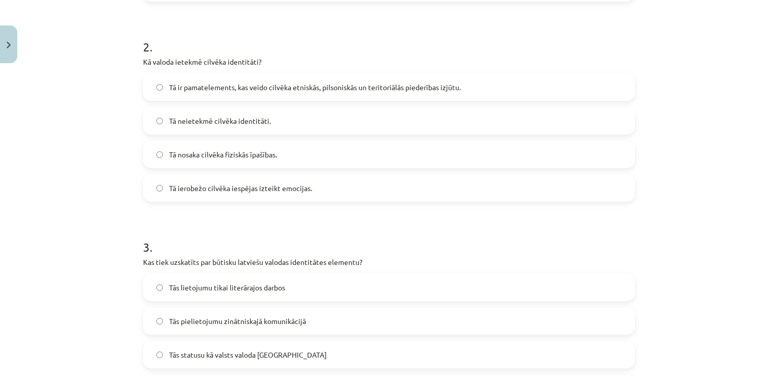
scroll to position [388, 0]
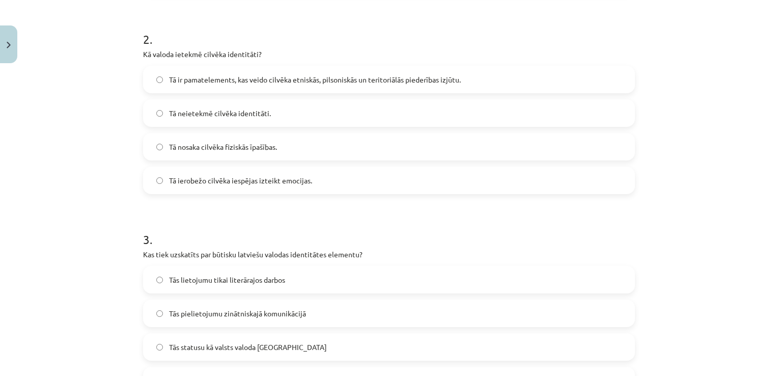
click at [334, 81] on span "Tā ir pamatelements, kas veido cilvēka etniskās, pilsoniskās un teritoriālās pi…" at bounding box center [315, 79] width 292 height 11
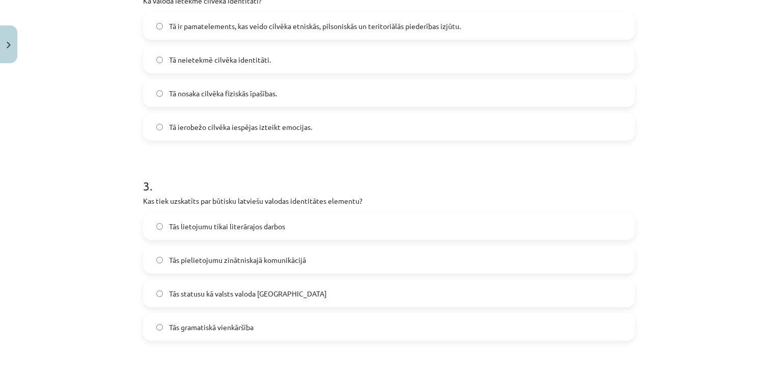
scroll to position [449, 0]
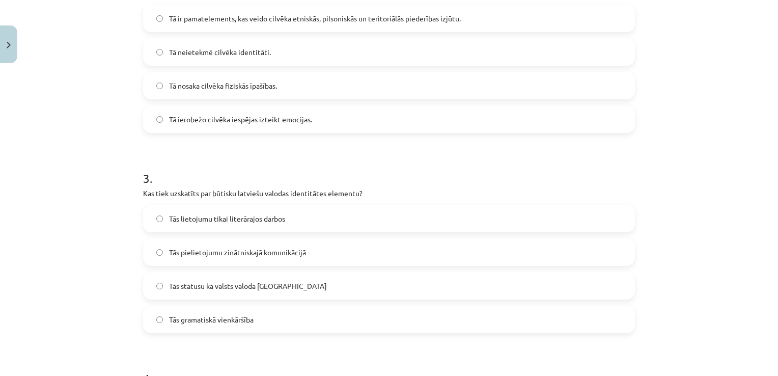
click at [312, 259] on label "Tās pielietojumu zinātniskajā komunikācijā" at bounding box center [389, 251] width 490 height 25
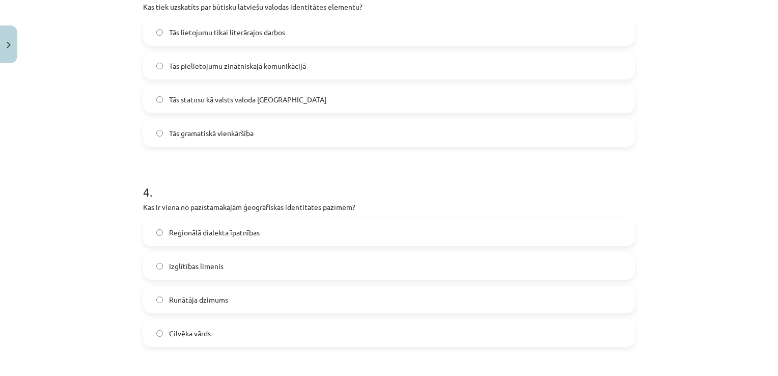
scroll to position [633, 0]
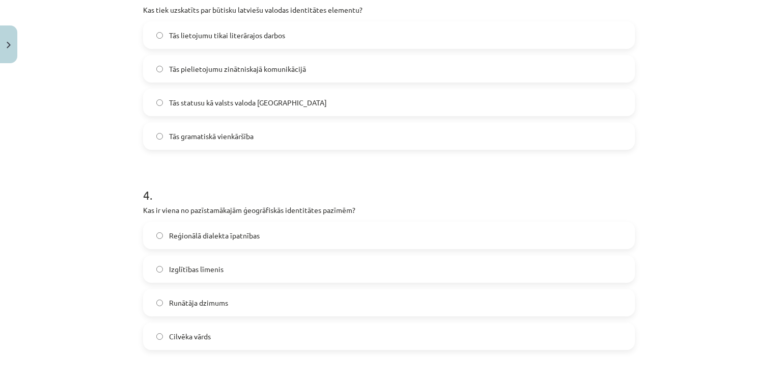
click at [214, 241] on label "Reģionālā dialekta īpatnības" at bounding box center [389, 234] width 490 height 25
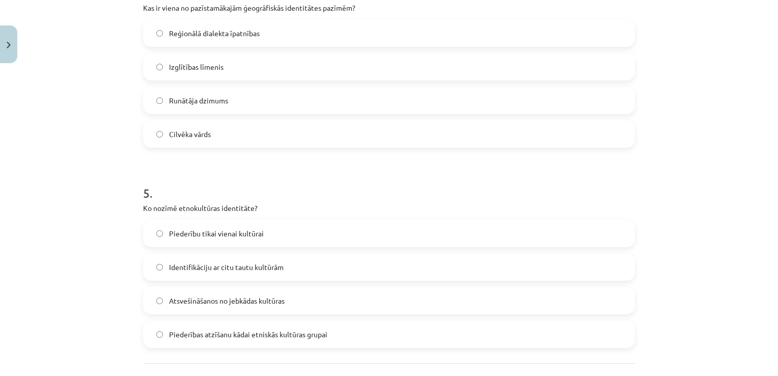
scroll to position [839, 0]
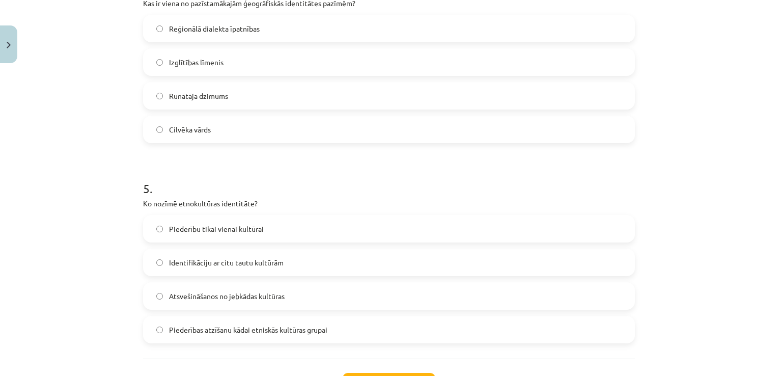
click at [372, 239] on label "Piederību tikai vienai kultūrai" at bounding box center [389, 228] width 490 height 25
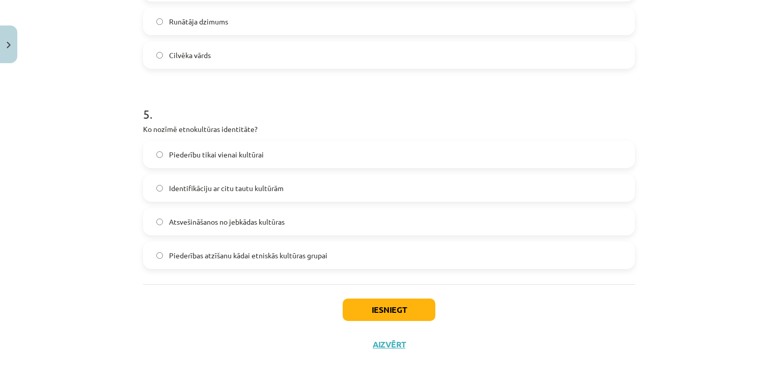
scroll to position [924, 0]
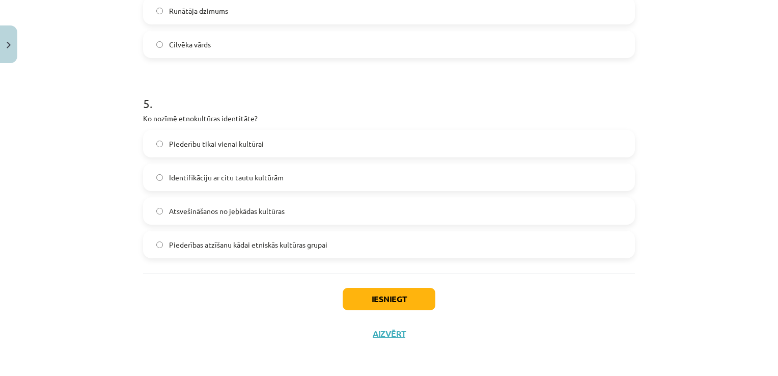
click at [263, 241] on span "Piederības atzīšanu kādai etniskās kultūras grupai" at bounding box center [248, 244] width 158 height 11
click at [371, 304] on button "Iesniegt" at bounding box center [388, 299] width 93 height 22
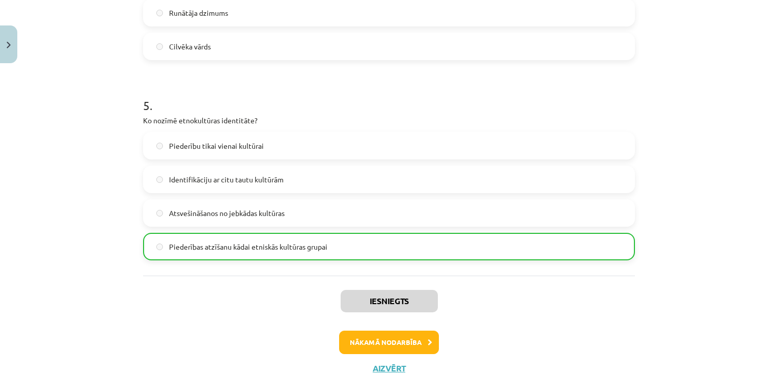
scroll to position [956, 0]
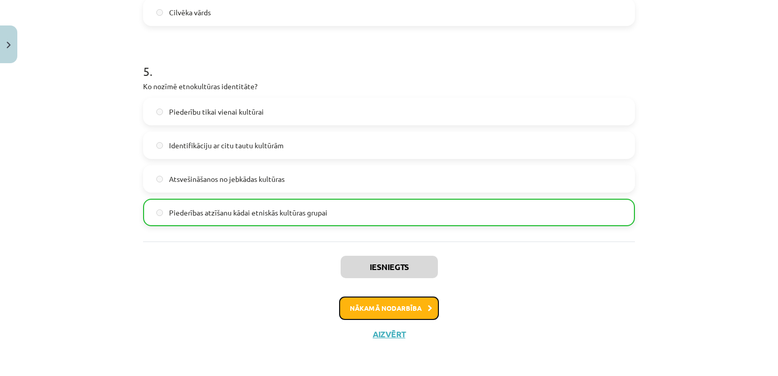
click at [384, 306] on button "Nākamā nodarbība" at bounding box center [389, 307] width 100 height 23
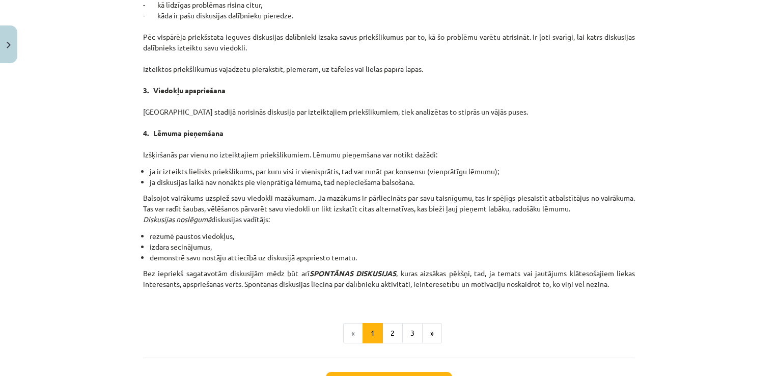
scroll to position [917, 0]
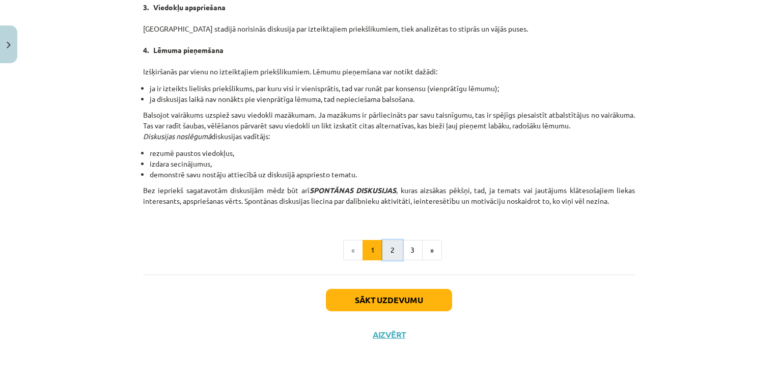
click at [385, 256] on button "2" at bounding box center [392, 250] width 20 height 20
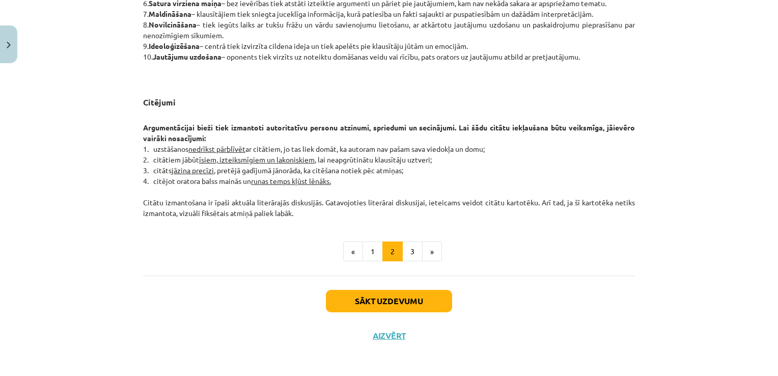
scroll to position [814, 0]
click at [405, 252] on button "3" at bounding box center [412, 251] width 20 height 20
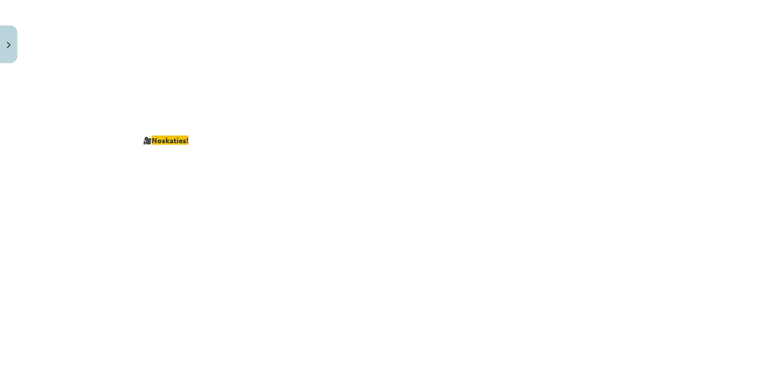
scroll to position [1879, 0]
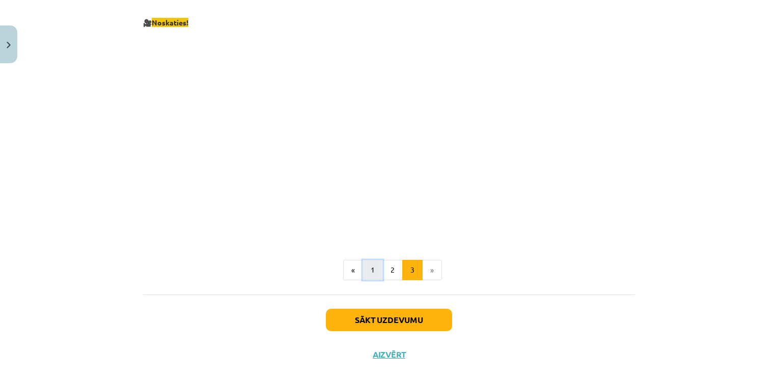
click at [363, 261] on button "1" at bounding box center [372, 270] width 20 height 20
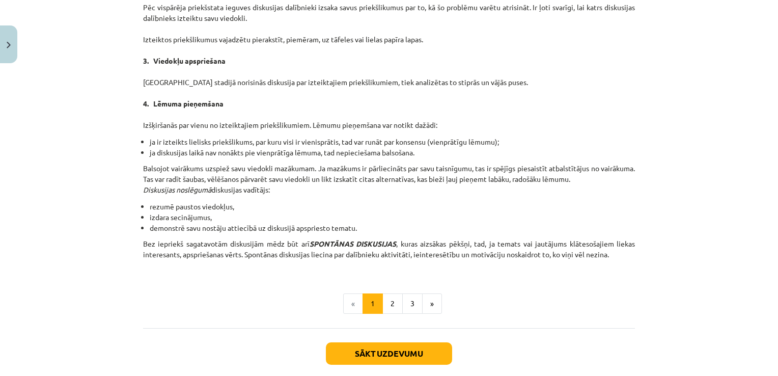
scroll to position [885, 0]
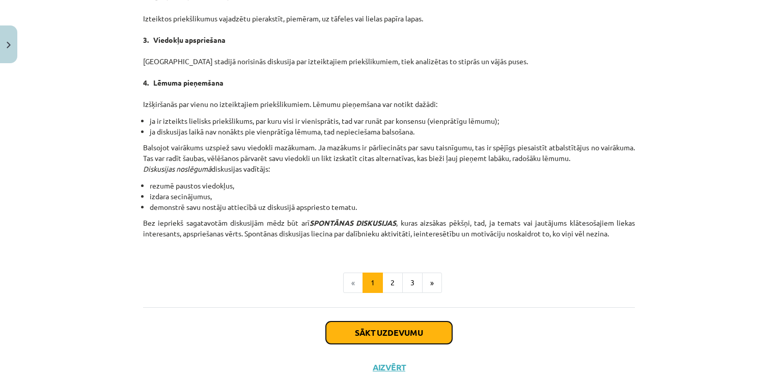
click at [372, 338] on button "Sākt uzdevumu" at bounding box center [389, 332] width 126 height 22
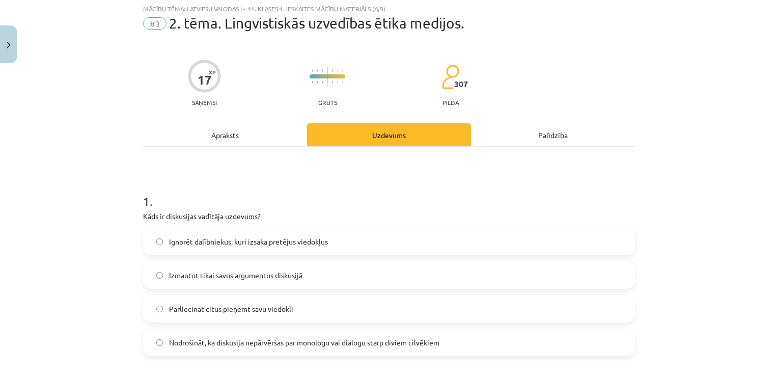
scroll to position [25, 0]
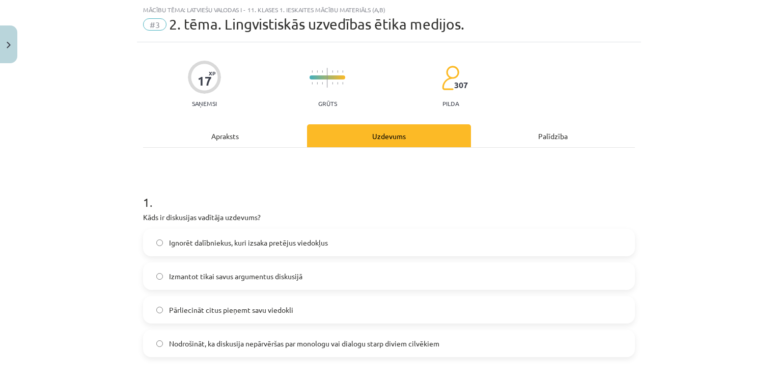
click at [327, 346] on span "Nodrošināt, ka diskusija nepārvēršas par monologu vai dialogu starp diviem cilv…" at bounding box center [304, 343] width 270 height 11
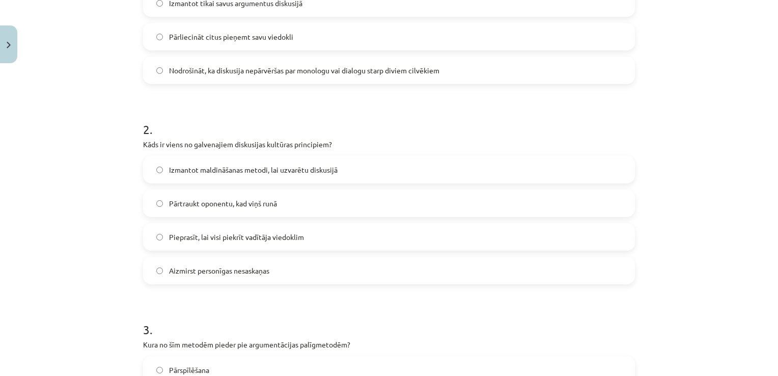
scroll to position [300, 0]
click at [221, 269] on span "Aizmirst personīgas nesaskaņas" at bounding box center [219, 269] width 100 height 11
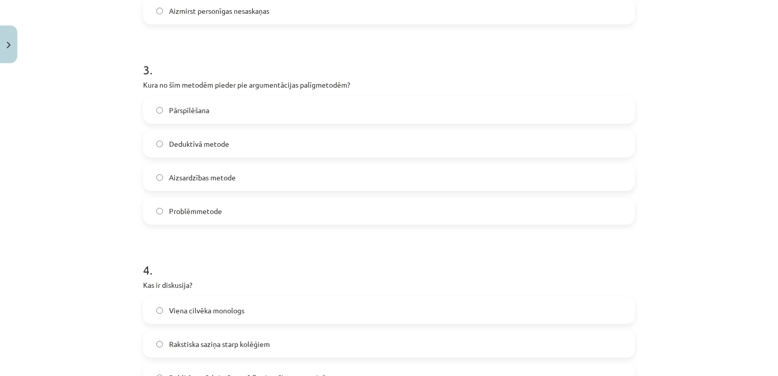
scroll to position [563, 0]
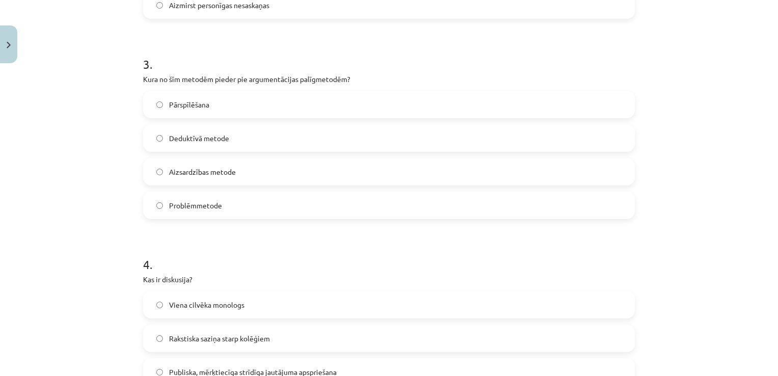
click at [243, 177] on label "Aizsardzības metode" at bounding box center [389, 171] width 490 height 25
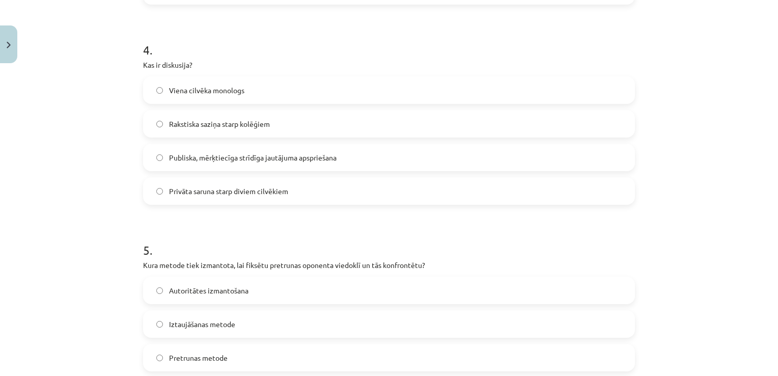
scroll to position [785, 0]
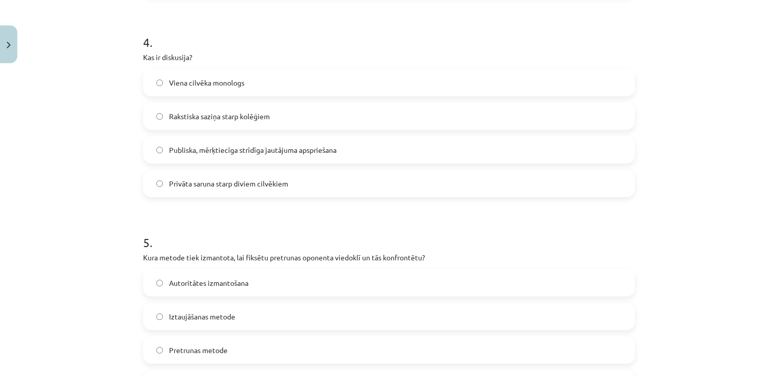
click at [305, 157] on label "Publiska, mērķtiecīga strīdīga jautājuma apspriešana" at bounding box center [389, 149] width 490 height 25
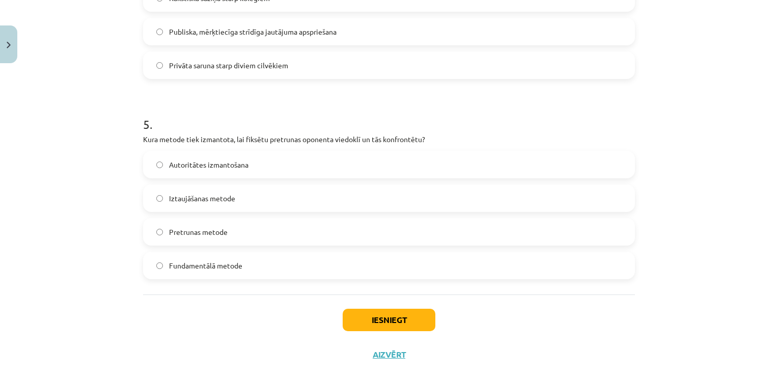
scroll to position [910, 0]
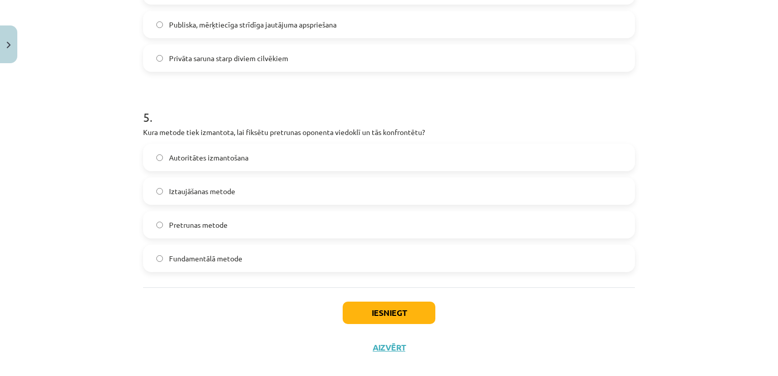
click at [185, 231] on label "Pretrunas metode" at bounding box center [389, 224] width 490 height 25
click at [364, 315] on button "Iesniegt" at bounding box center [388, 312] width 93 height 22
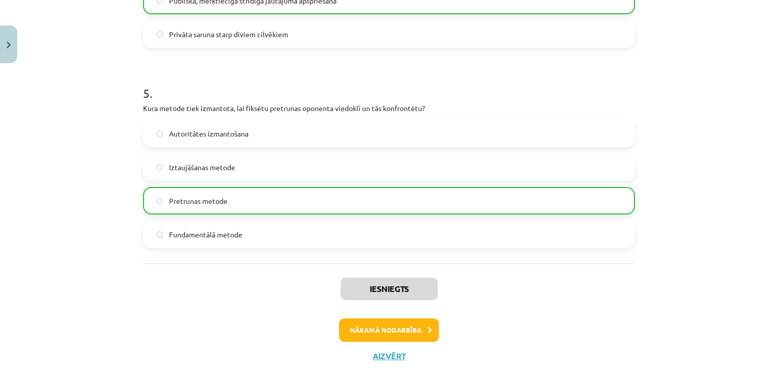
scroll to position [956, 0]
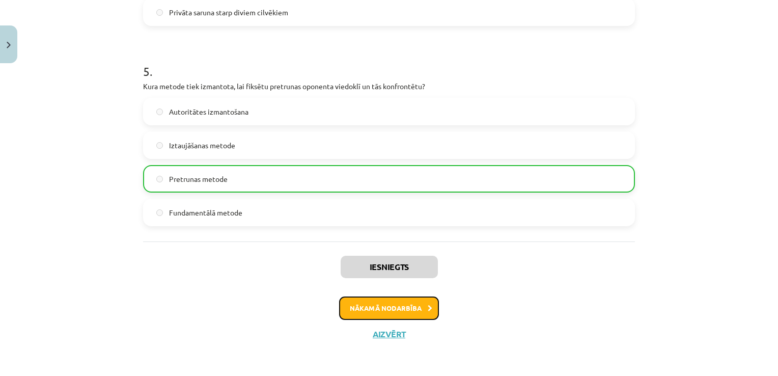
click at [394, 302] on button "Nākamā nodarbība" at bounding box center [389, 307] width 100 height 23
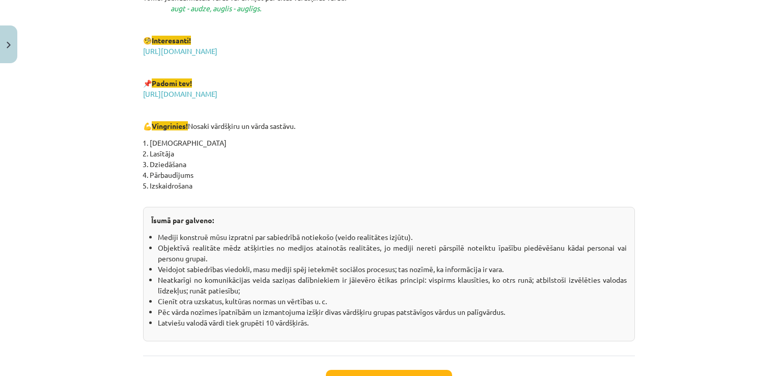
scroll to position [1798, 0]
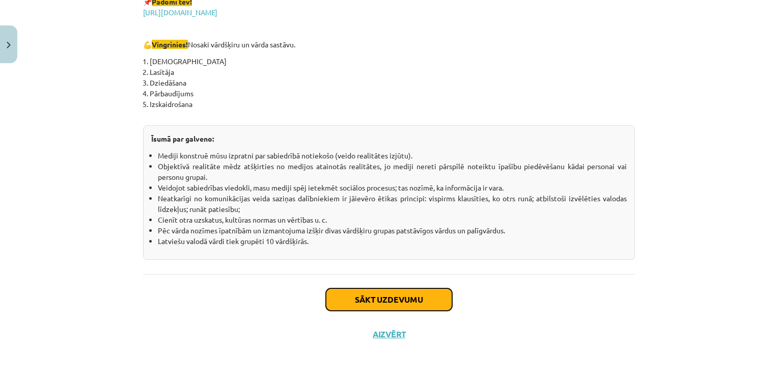
click at [360, 302] on button "Sākt uzdevumu" at bounding box center [389, 299] width 126 height 22
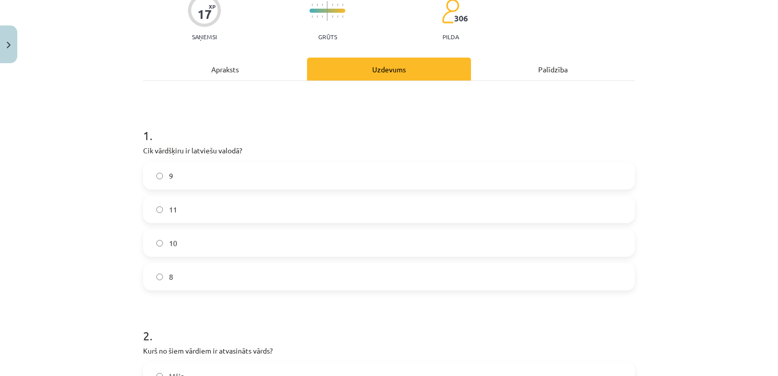
scroll to position [97, 0]
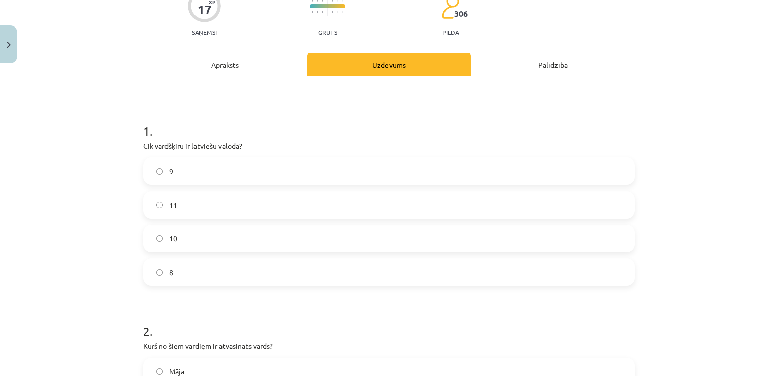
click at [215, 266] on label "8" at bounding box center [389, 271] width 490 height 25
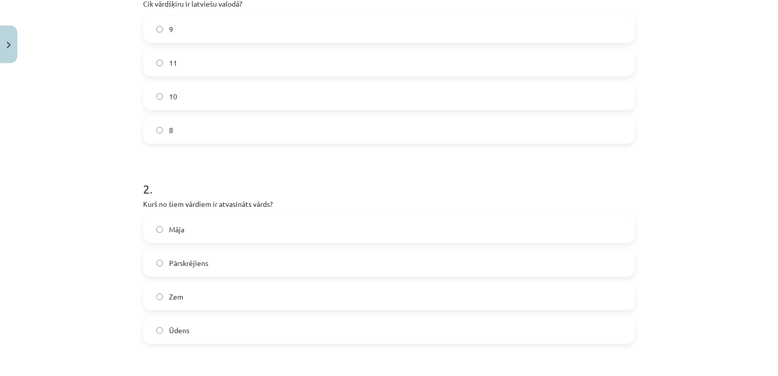
scroll to position [240, 0]
click at [383, 25] on label "9" at bounding box center [389, 27] width 490 height 25
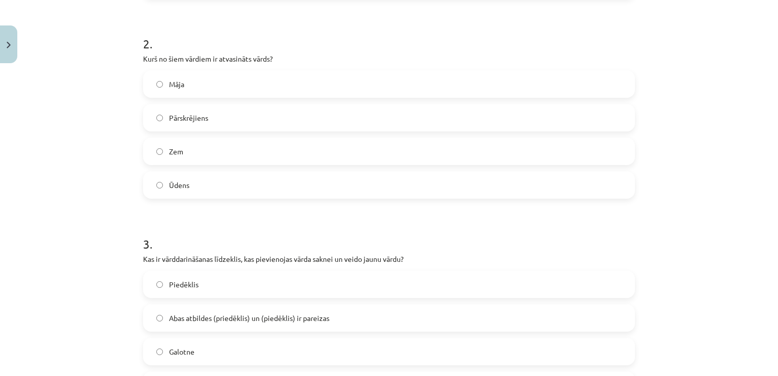
scroll to position [391, 0]
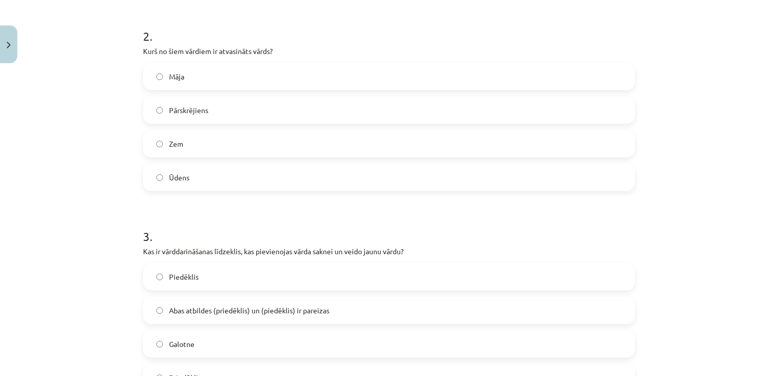
click at [296, 144] on label "Zem" at bounding box center [389, 143] width 490 height 25
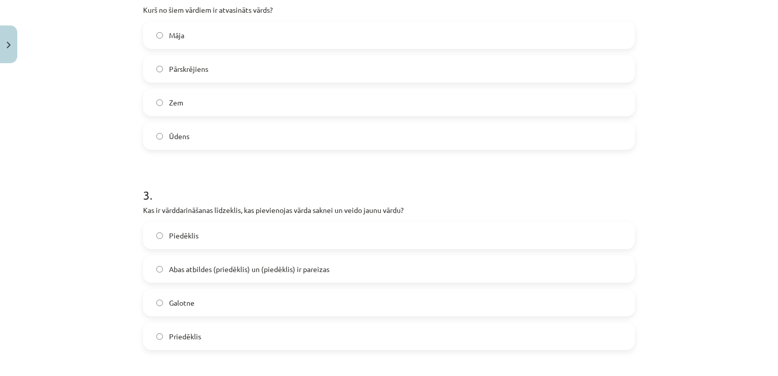
scroll to position [429, 0]
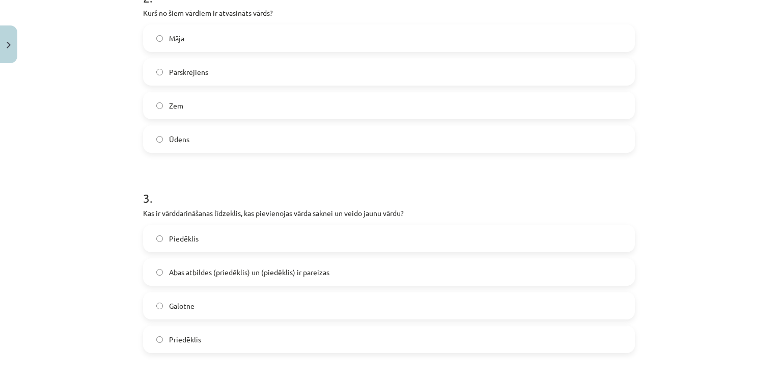
click at [263, 37] on label "Māja" at bounding box center [389, 37] width 490 height 25
click at [444, 70] on label "Pārskrējiens" at bounding box center [389, 71] width 490 height 25
click at [194, 299] on label "Galotne" at bounding box center [389, 305] width 490 height 25
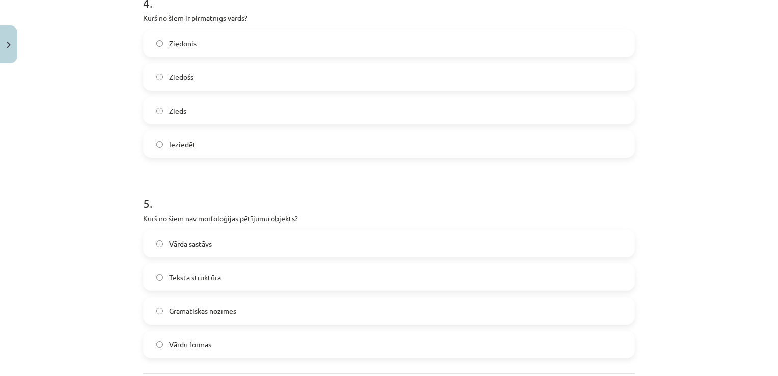
scroll to position [822, 0]
click at [242, 149] on label "Ieziedēt" at bounding box center [389, 145] width 490 height 25
click at [180, 278] on span "Teksta struktūra" at bounding box center [195, 279] width 52 height 11
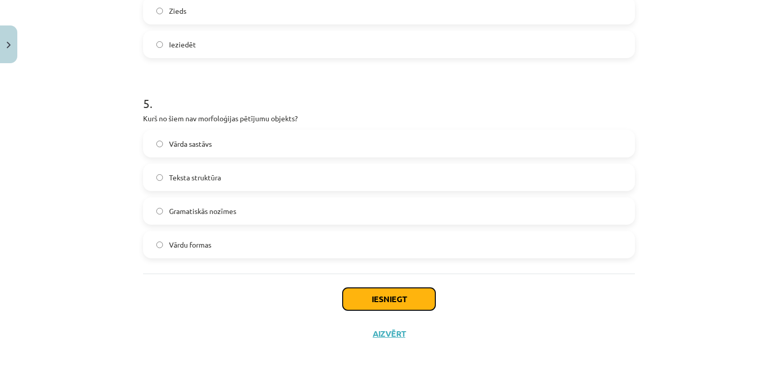
click at [396, 305] on button "Iesniegt" at bounding box center [388, 299] width 93 height 22
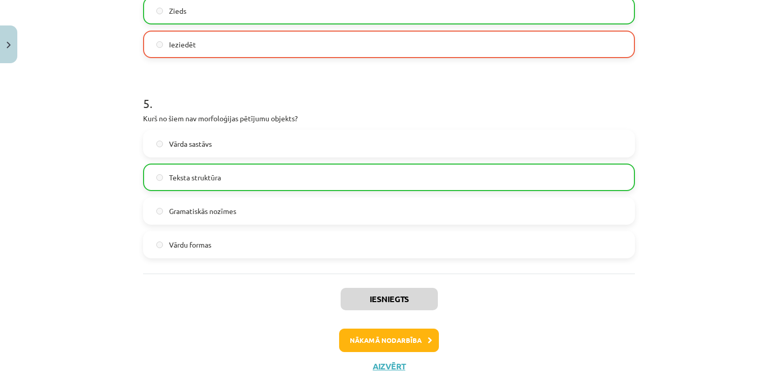
scroll to position [956, 0]
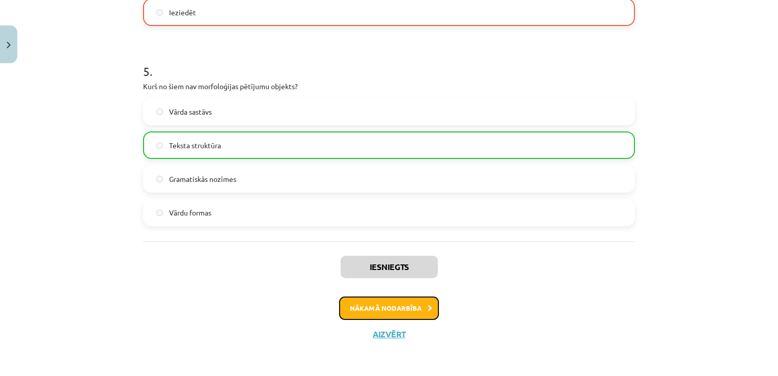
click at [398, 306] on button "Nākamā nodarbība" at bounding box center [389, 307] width 100 height 23
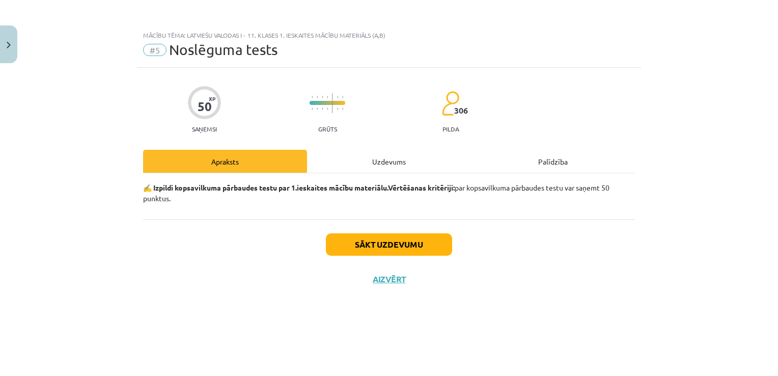
scroll to position [0, 0]
click at [406, 247] on button "Sākt uzdevumu" at bounding box center [389, 244] width 126 height 22
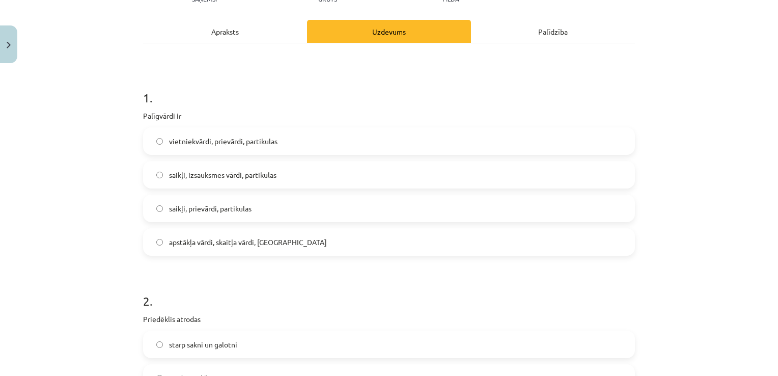
scroll to position [140, 0]
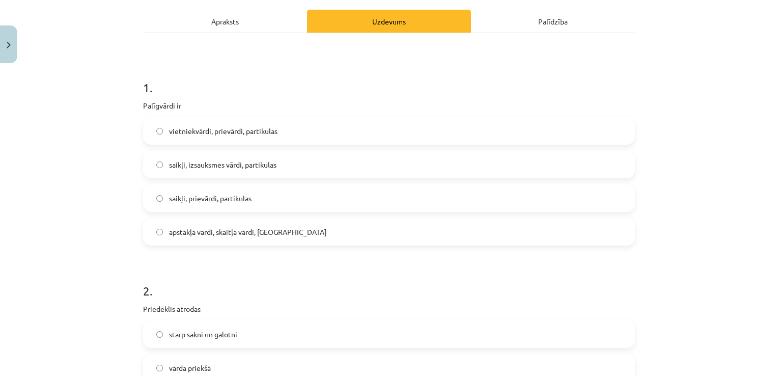
click at [189, 369] on span "vārda priekšā" at bounding box center [190, 367] width 42 height 11
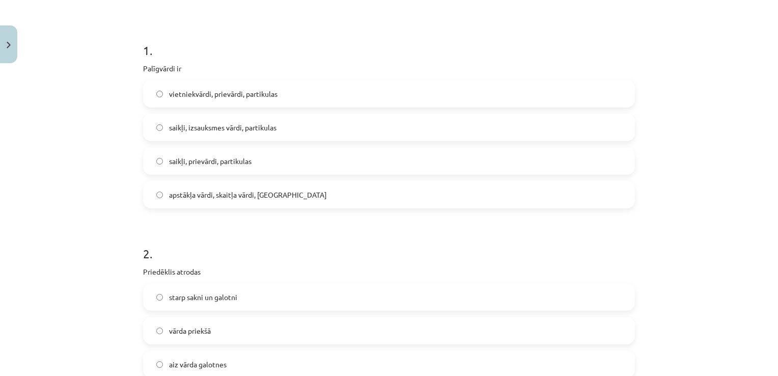
scroll to position [173, 0]
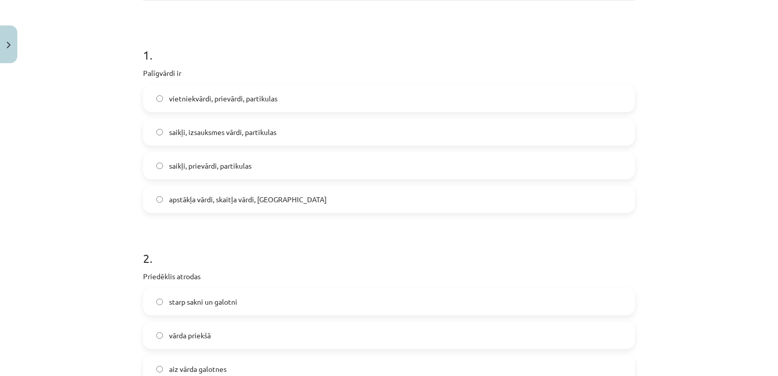
click at [203, 171] on label "saikļi, prievārdi, partikulas" at bounding box center [389, 165] width 490 height 25
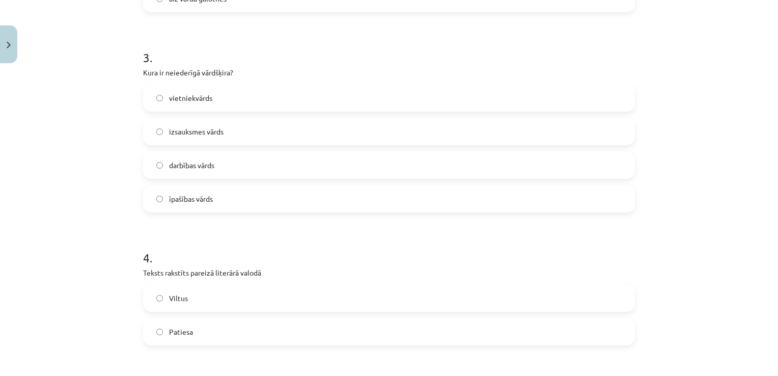
scroll to position [548, 0]
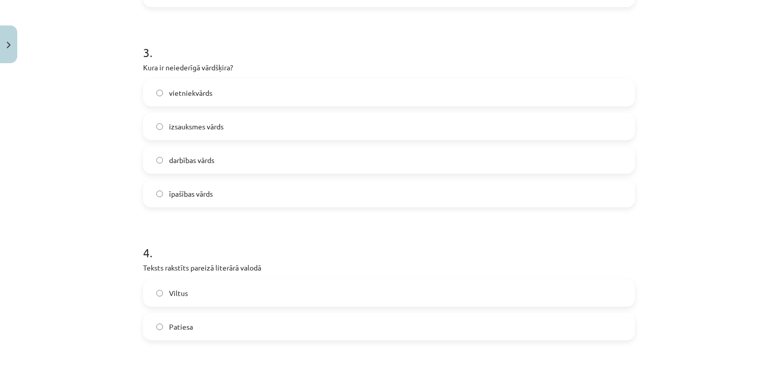
click at [266, 136] on label "izsauksmes vārds" at bounding box center [389, 125] width 490 height 25
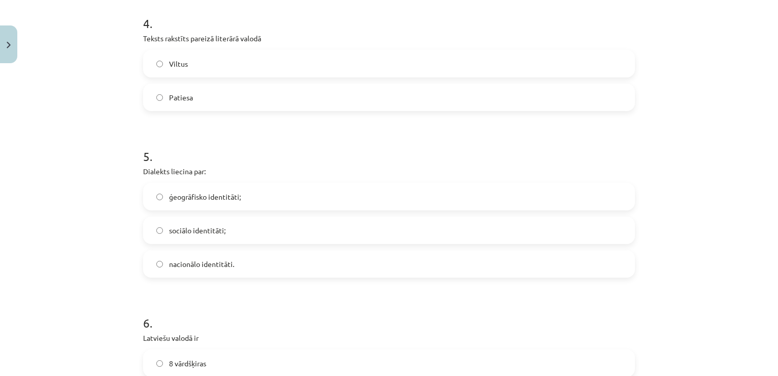
scroll to position [782, 0]
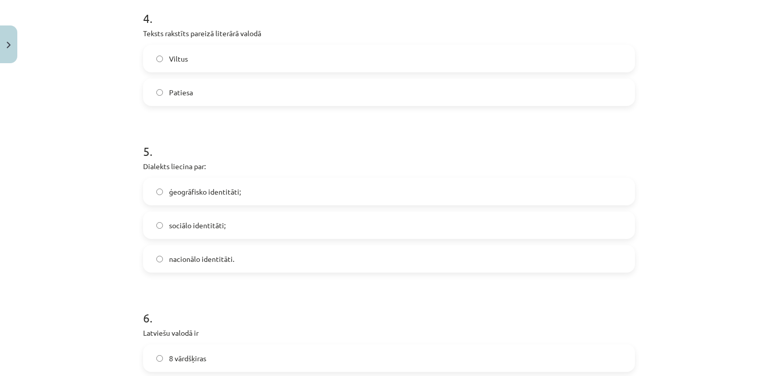
click at [287, 62] on label "Viltus" at bounding box center [389, 58] width 490 height 25
click at [205, 225] on span "sociālo identitāti;" at bounding box center [197, 225] width 56 height 11
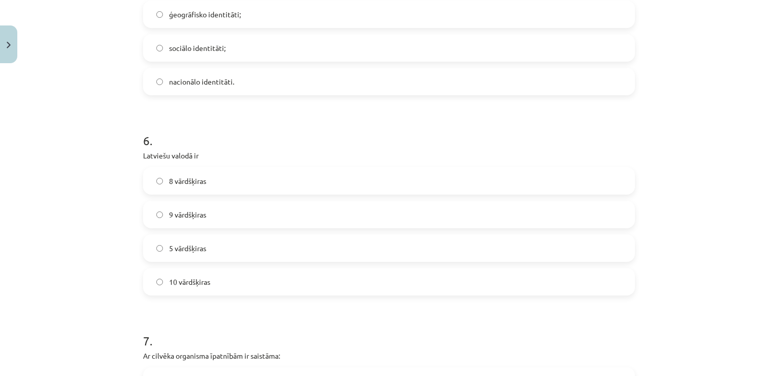
scroll to position [961, 0]
click at [252, 285] on label "10 vārdšķiras" at bounding box center [389, 279] width 490 height 25
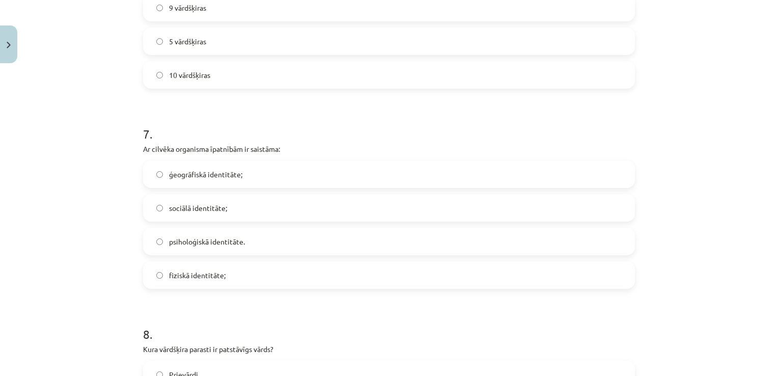
scroll to position [1172, 0]
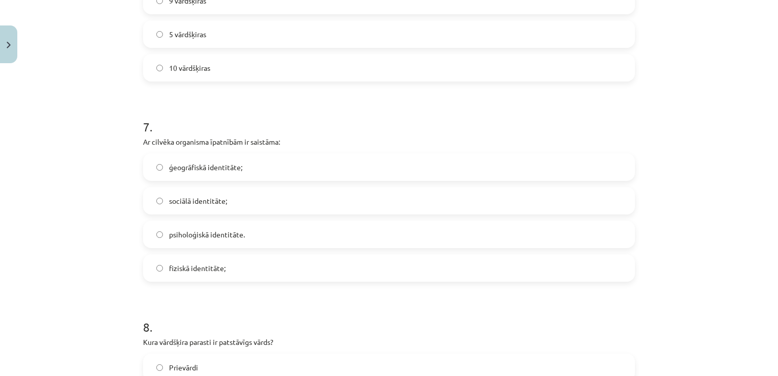
click at [352, 234] on label "psiholoģiskā identitāte." at bounding box center [389, 233] width 490 height 25
click at [309, 262] on label "fiziskā identitāte;" at bounding box center [389, 267] width 490 height 25
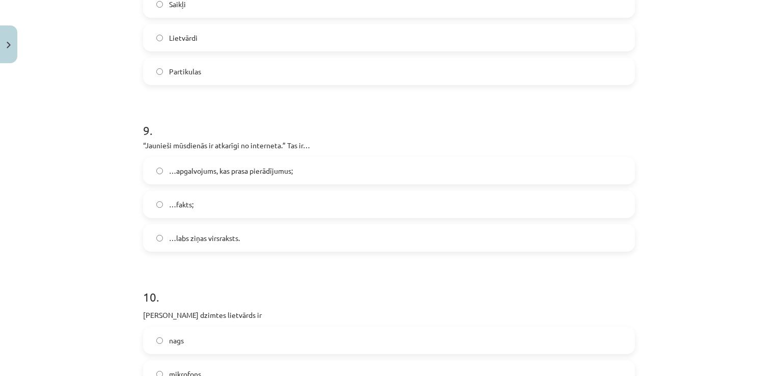
scroll to position [1571, 0]
click at [248, 211] on label "…fakts;" at bounding box center [389, 201] width 490 height 25
click at [493, 37] on label "Lietvārdi" at bounding box center [389, 34] width 490 height 25
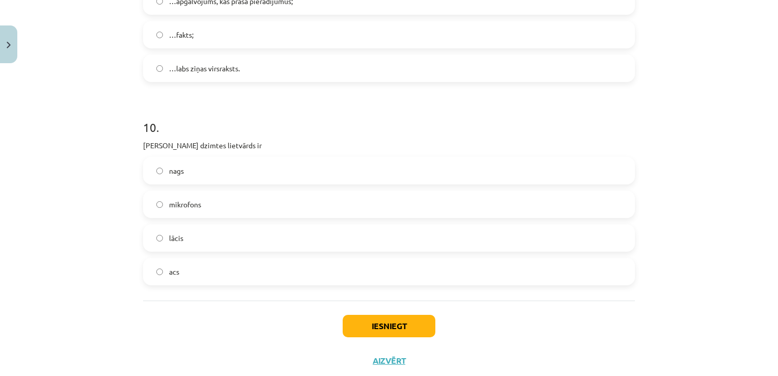
scroll to position [1743, 0]
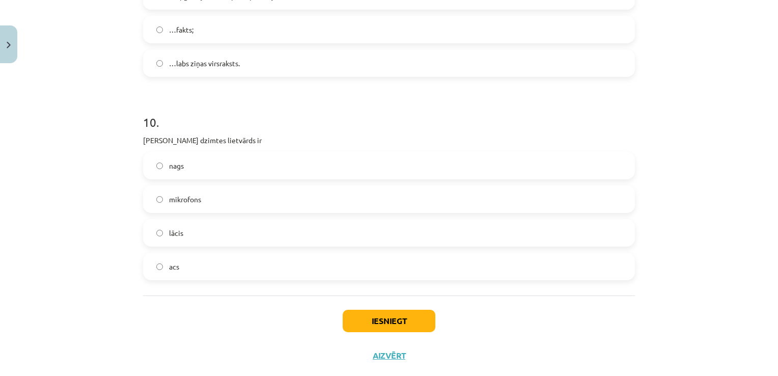
click at [175, 264] on span "acs" at bounding box center [174, 266] width 10 height 11
click at [364, 325] on button "Iesniegt" at bounding box center [388, 320] width 93 height 22
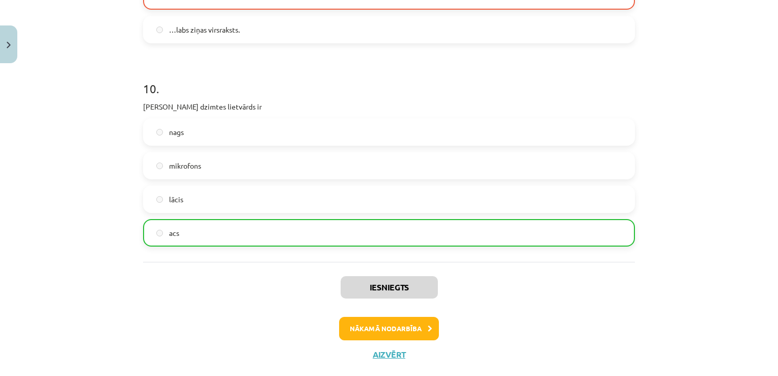
scroll to position [1790, 0]
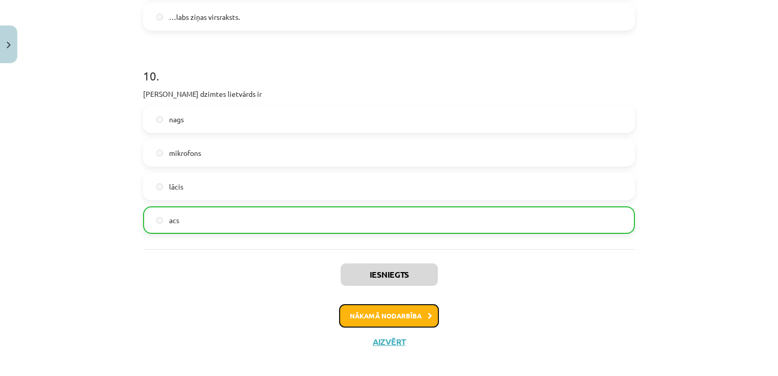
click at [362, 317] on button "Nākamā nodarbība" at bounding box center [389, 315] width 100 height 23
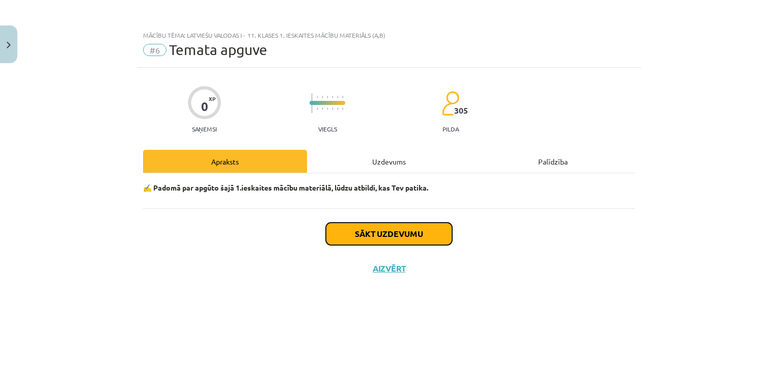
click at [395, 231] on button "Sākt uzdevumu" at bounding box center [389, 233] width 126 height 22
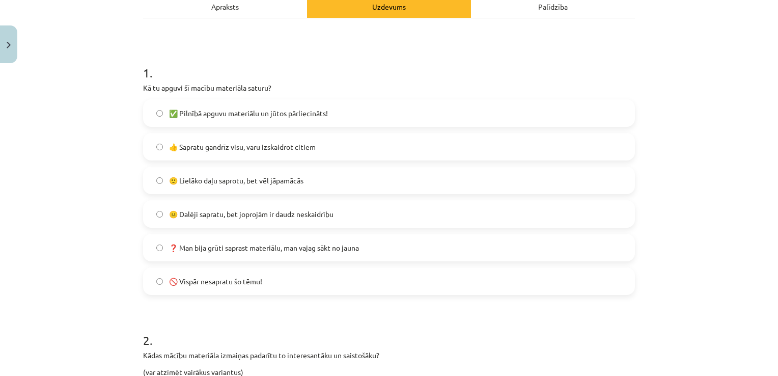
scroll to position [157, 0]
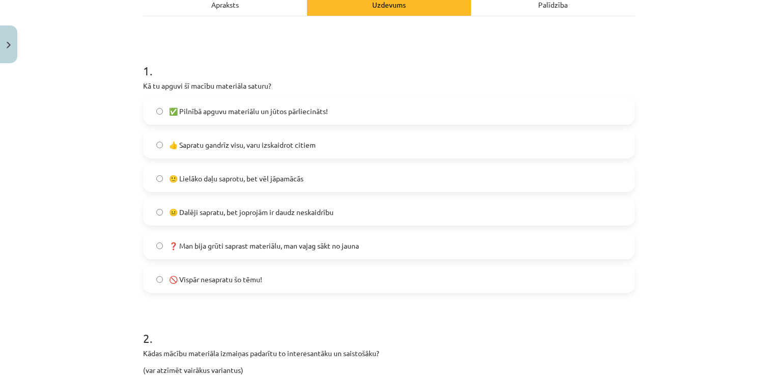
click at [240, 215] on span "😐 Dalēji sapratu, bet joprojām ir daudz neskaidrību" at bounding box center [251, 212] width 164 height 11
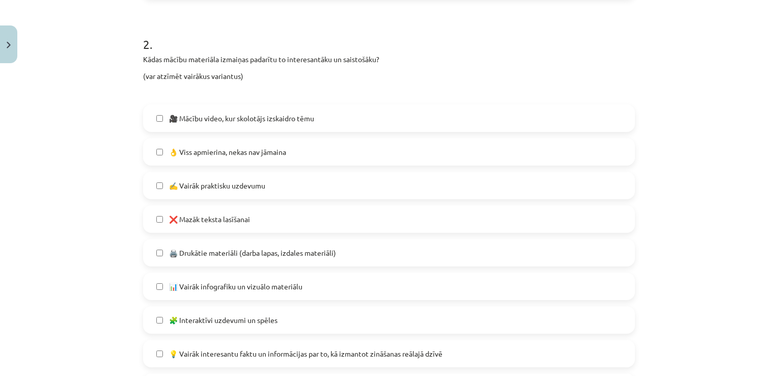
scroll to position [455, 0]
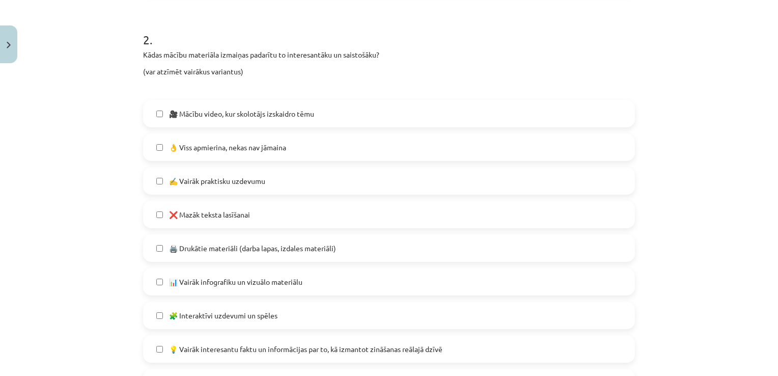
click at [367, 118] on label "🎥 Mācību video, kur skolotājs izskaidro tēmu" at bounding box center [389, 113] width 490 height 25
click at [214, 142] on span "👌 Viss apmierina, nekas nav jāmaina" at bounding box center [227, 147] width 117 height 11
click at [212, 116] on span "🎥 Mācību video, kur skolotājs izskaidro tēmu" at bounding box center [241, 113] width 145 height 11
click at [181, 146] on span "👌 Viss apmierina, nekas nav jāmaina" at bounding box center [227, 147] width 117 height 11
click at [191, 215] on span "❌ Mazāk teksta lasīšanai" at bounding box center [209, 214] width 81 height 11
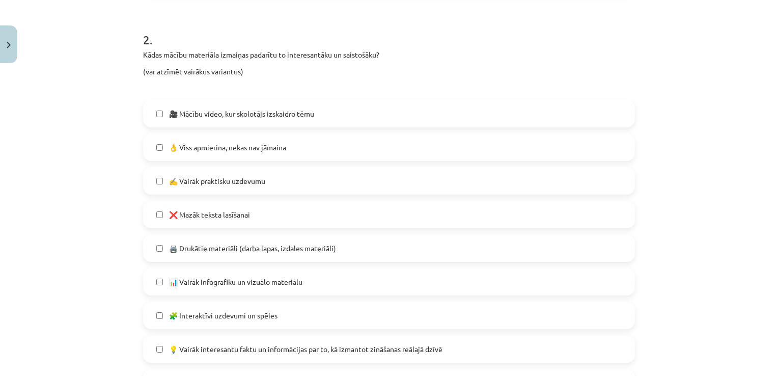
click at [217, 116] on span "🎥 Mācību video, kur skolotājs izskaidro tēmu" at bounding box center [241, 113] width 145 height 11
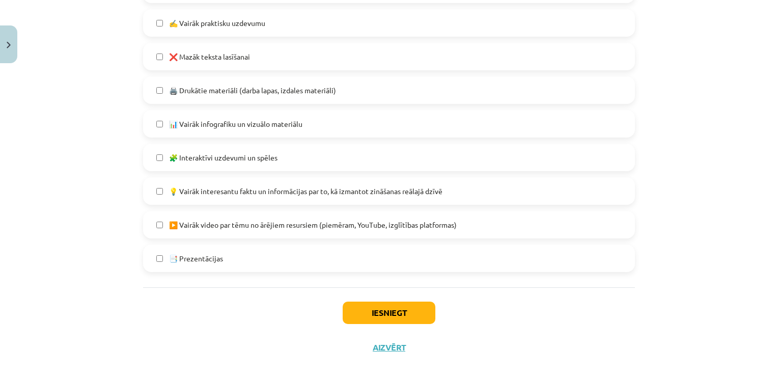
scroll to position [619, 0]
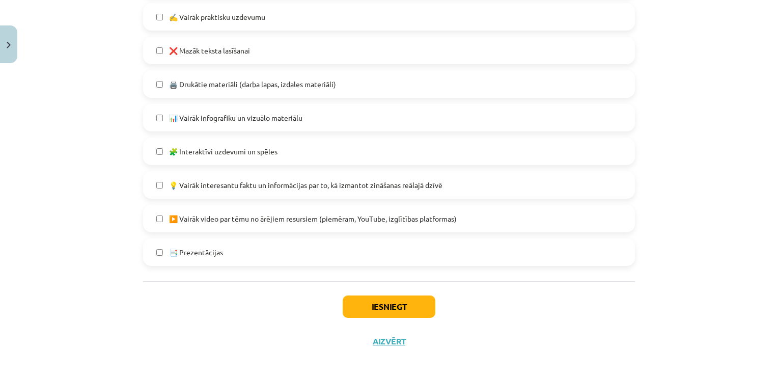
click at [236, 222] on span "▶️ Vairāk video par tēmu no ārējiem resursiem (piemēram, YouTube, izglītības pl…" at bounding box center [313, 218] width 288 height 11
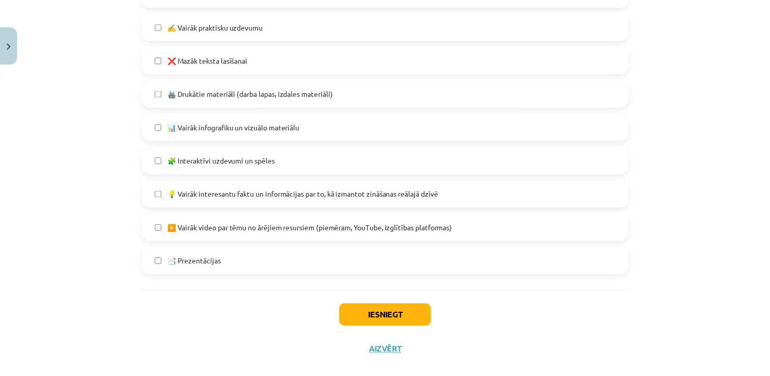
scroll to position [626, 0]
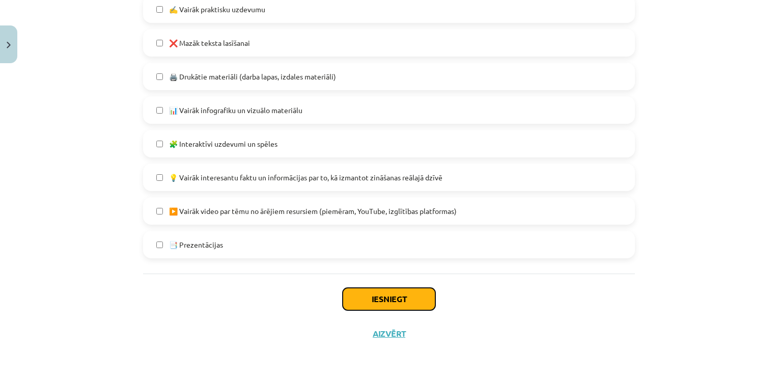
click at [370, 298] on button "Iesniegt" at bounding box center [388, 299] width 93 height 22
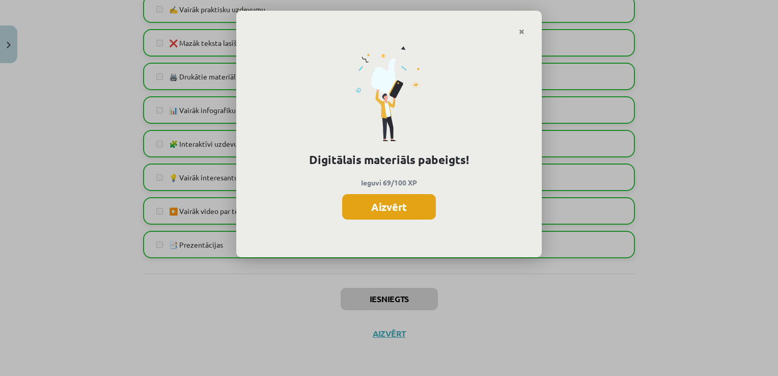
click at [403, 209] on button "Aizvērt" at bounding box center [389, 206] width 94 height 25
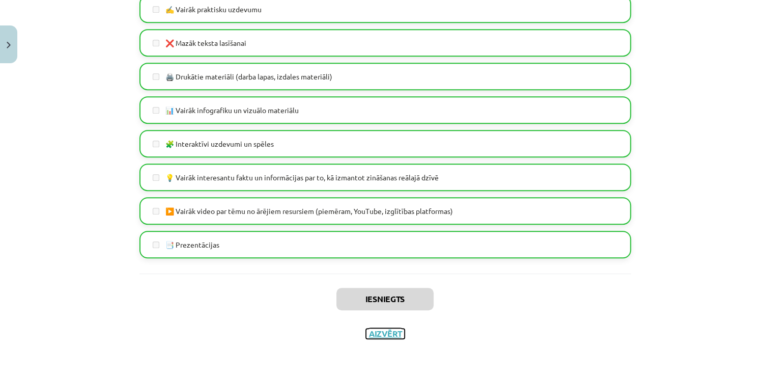
click at [383, 333] on button "Aizvērt" at bounding box center [385, 333] width 39 height 10
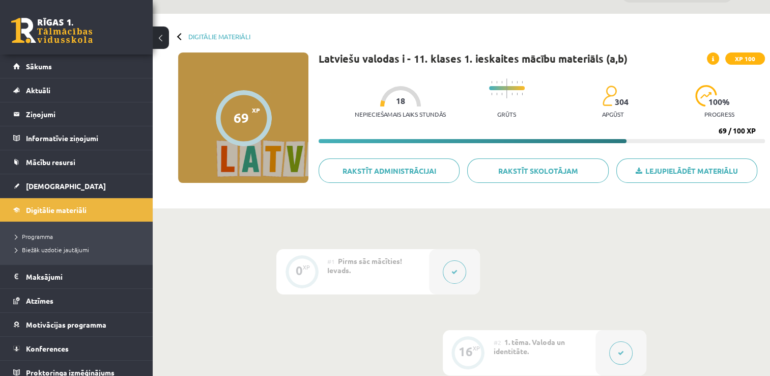
click at [254, 199] on div "69 XP XP 100 69 / 100 XP Latviešu valodas i - 11. klases 1. ieskaites mācību ma…" at bounding box center [461, 127] width 607 height 151
click at [39, 31] on link at bounding box center [51, 30] width 81 height 25
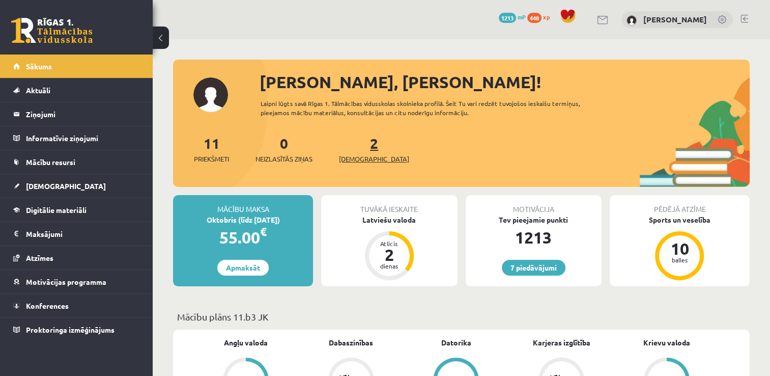
click at [362, 158] on span "[DEMOGRAPHIC_DATA]" at bounding box center [374, 159] width 70 height 10
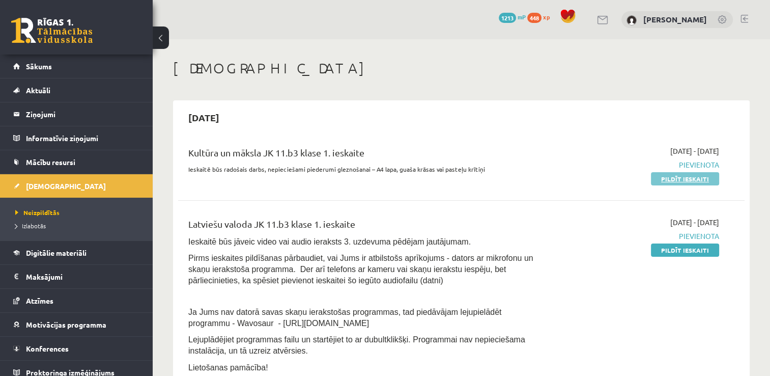
click at [688, 184] on link "Pildīt ieskaiti" at bounding box center [685, 178] width 68 height 13
click at [665, 252] on link "Pildīt ieskaiti" at bounding box center [685, 249] width 68 height 13
